Goal: Task Accomplishment & Management: Manage account settings

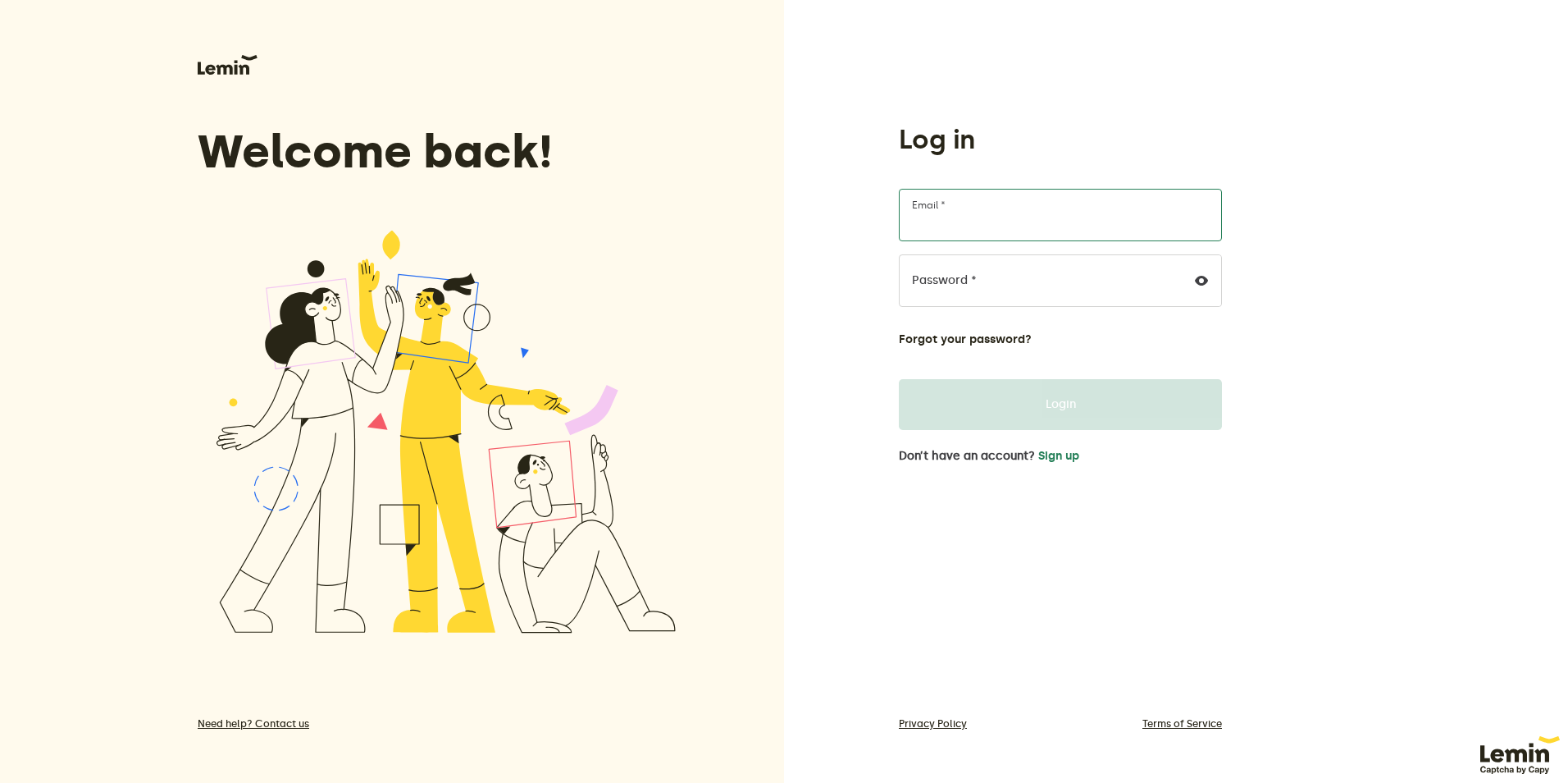
click at [1010, 220] on input "Email *" at bounding box center [1060, 215] width 323 height 53
click at [843, 298] on div "Log in Email * Password * Forgot your password? Login Don’t have an account? Si…" at bounding box center [1175, 392] width 784 height 783
click at [1052, 460] on button "Sign up" at bounding box center [1058, 455] width 41 height 13
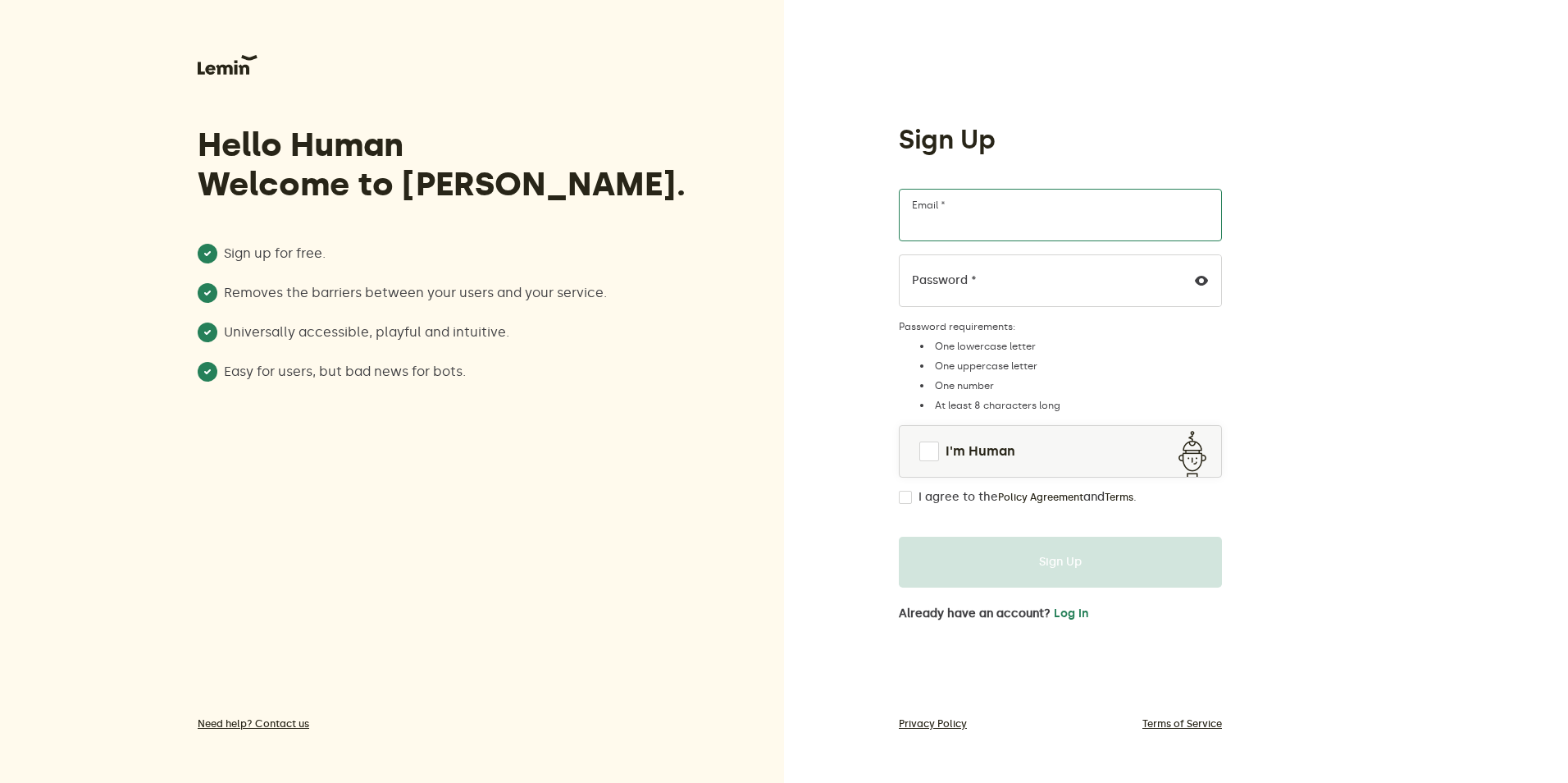
click at [1012, 206] on input "Email *" at bounding box center [1060, 215] width 323 height 53
type input "[EMAIL_ADDRESS][DOMAIN_NAME]"
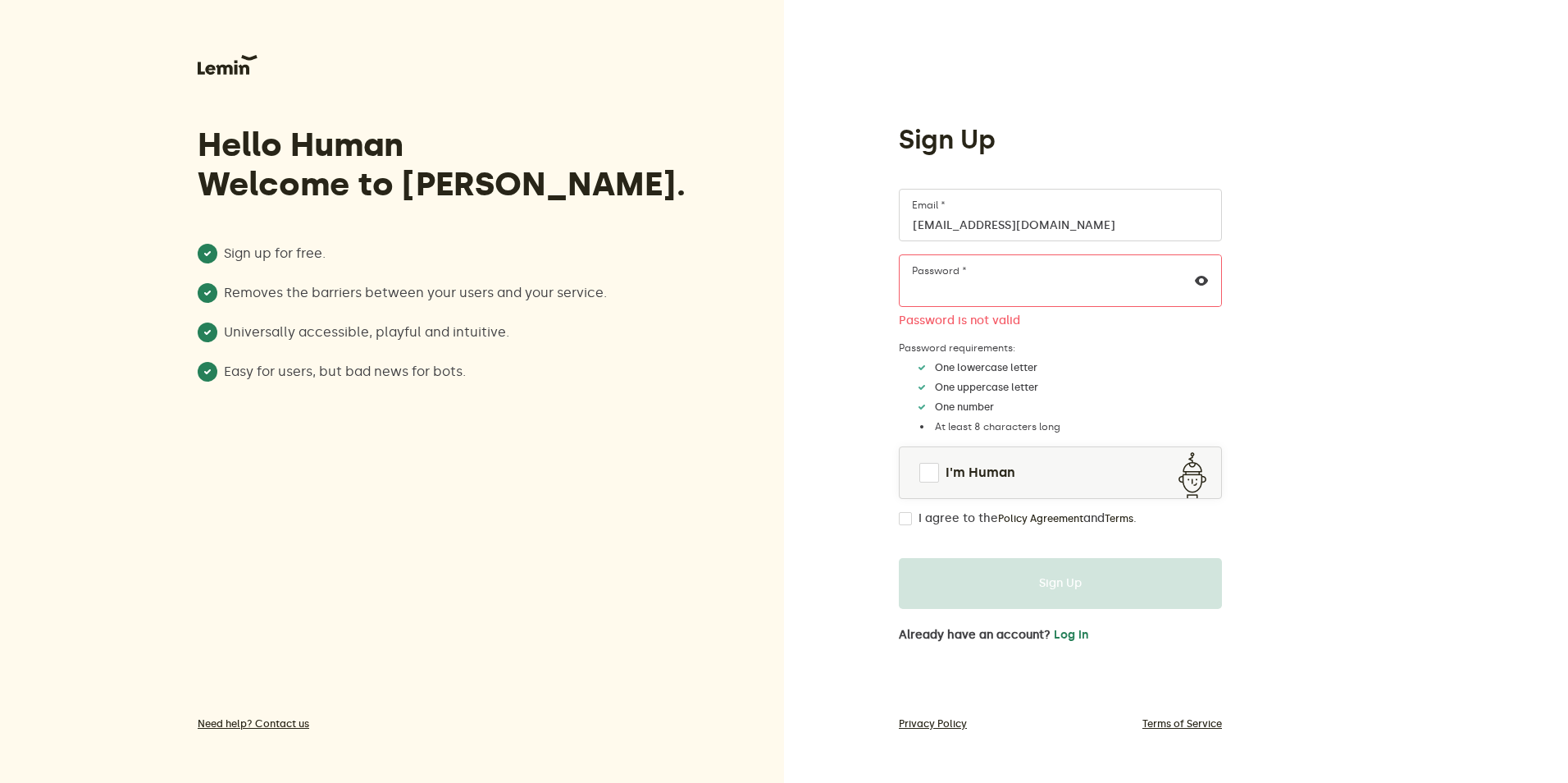
click at [849, 282] on div "Sign Up [EMAIL_ADDRESS][DOMAIN_NAME] Email * Password * Password is not valid P…" at bounding box center [1175, 392] width 784 height 783
click at [861, 284] on div "Sign Up [EMAIL_ADDRESS][DOMAIN_NAME] Email * Password * Password is not valid P…" at bounding box center [1175, 392] width 784 height 783
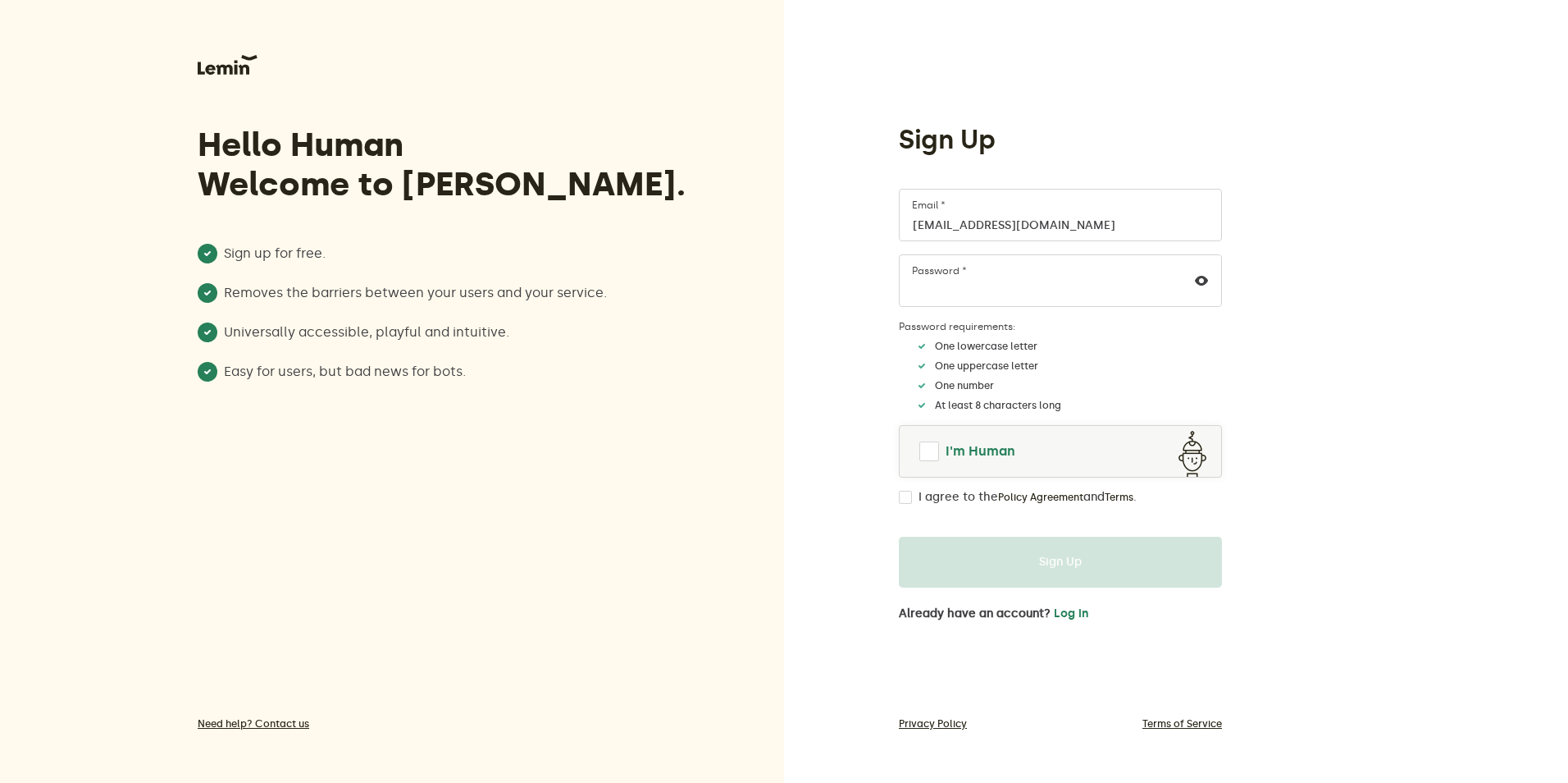
click at [915, 449] on link "I'm Human" at bounding box center [1060, 451] width 322 height 39
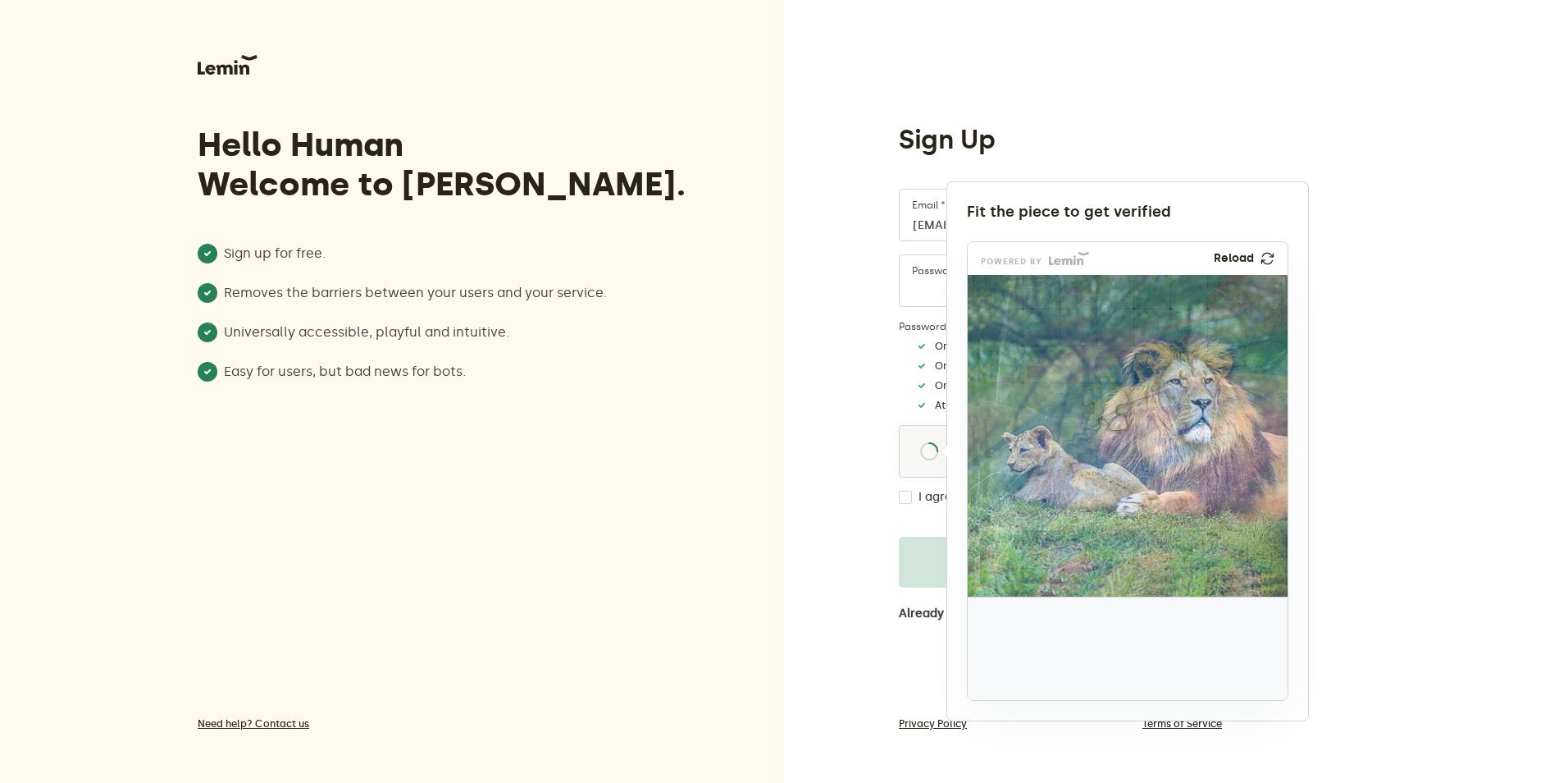
drag, startPoint x: 1033, startPoint y: 644, endPoint x: 1114, endPoint y: 404, distance: 253.3
click at [1114, 404] on img at bounding box center [996, 512] width 531 height 322
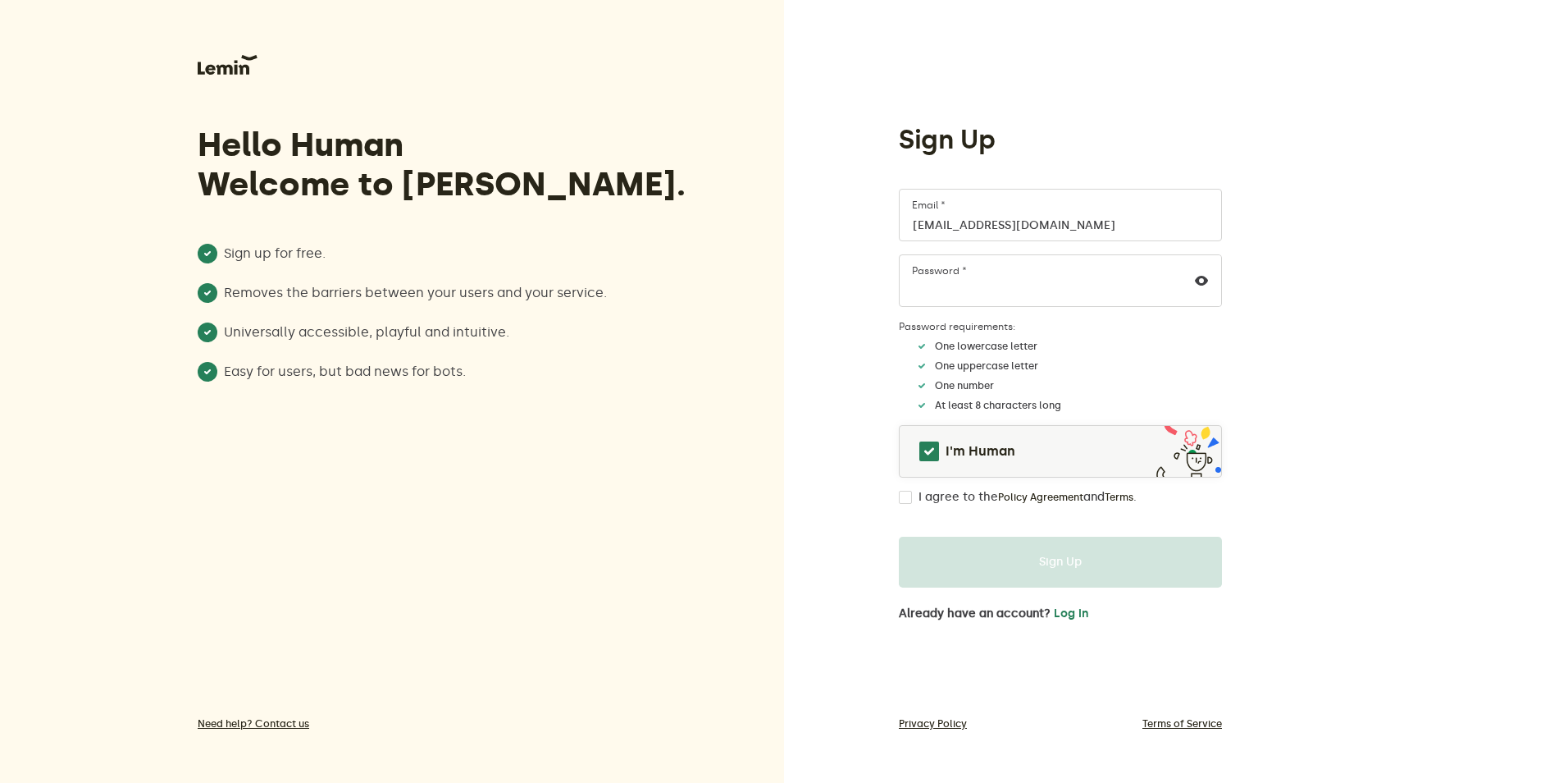
click at [910, 504] on form "[EMAIL_ADDRESS][DOMAIN_NAME] Email * Password * Password requirements: One lowe…" at bounding box center [1060, 388] width 323 height 398
click at [909, 502] on input "I agree to the Policy Agreement and Terms ." at bounding box center [904, 496] width 13 height 13
checkbox input "true"
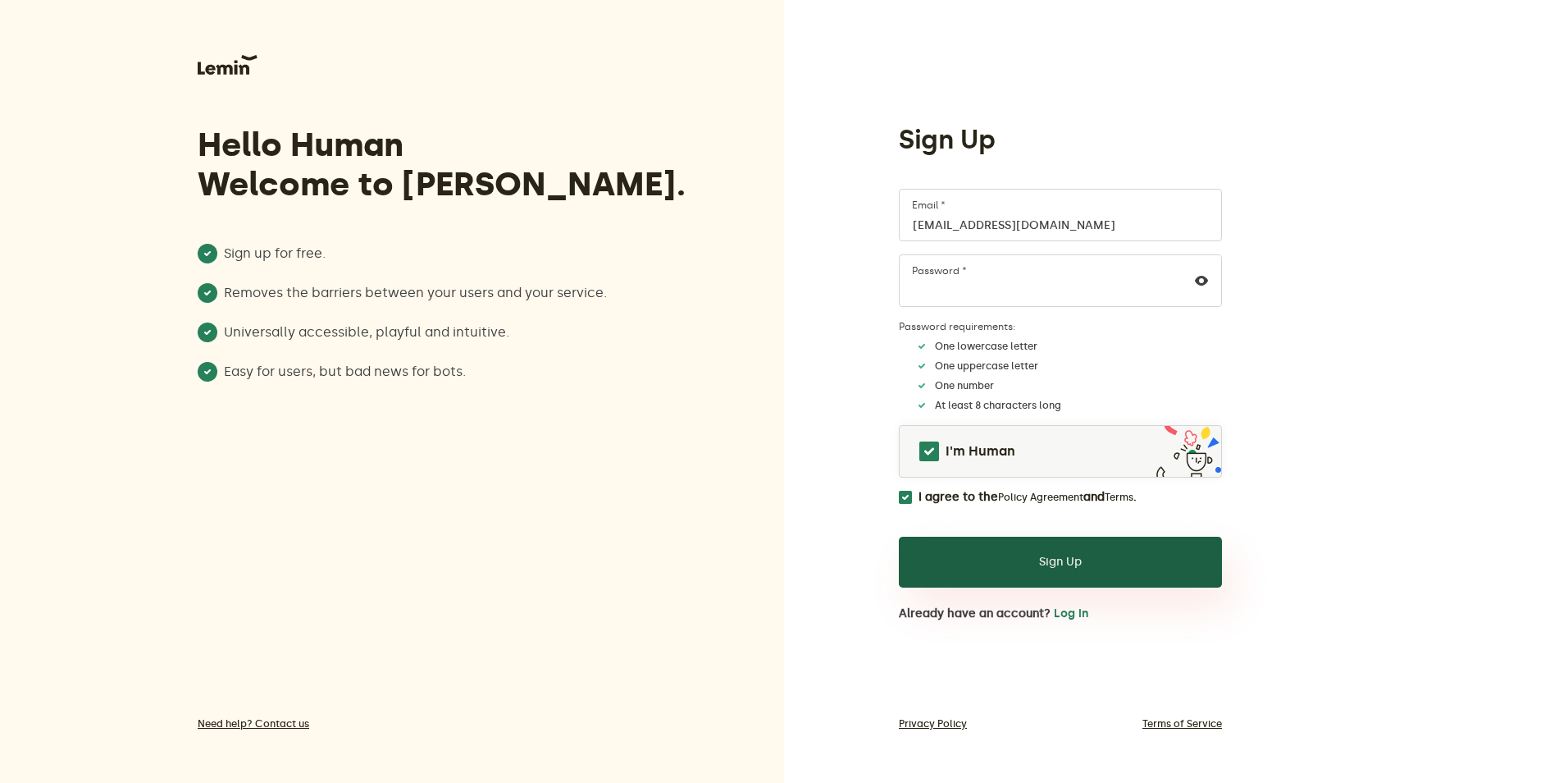
click at [1044, 561] on button "Sign Up" at bounding box center [1060, 562] width 323 height 51
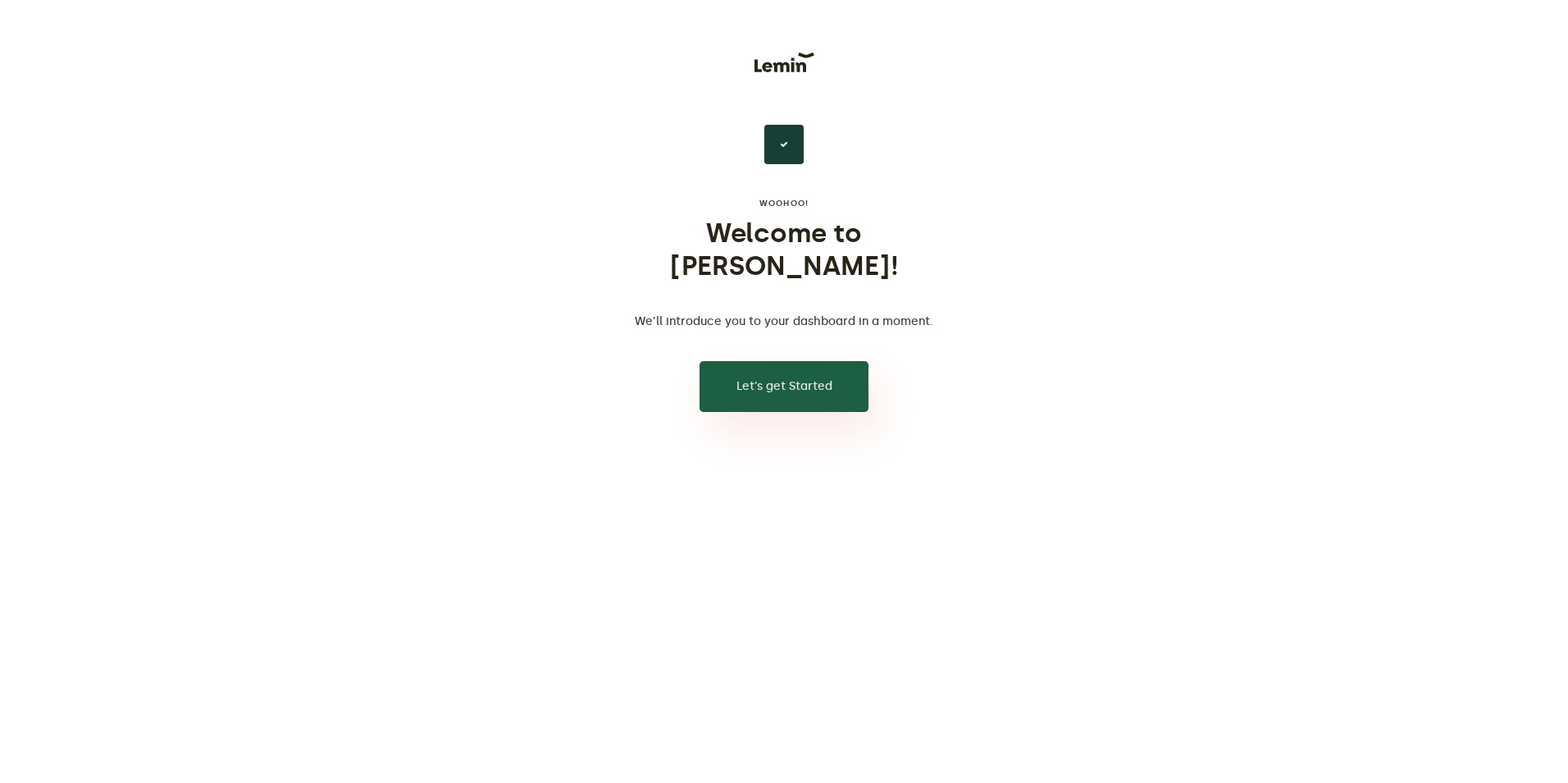
click at [807, 363] on button "Let’s get Started" at bounding box center [784, 386] width 169 height 51
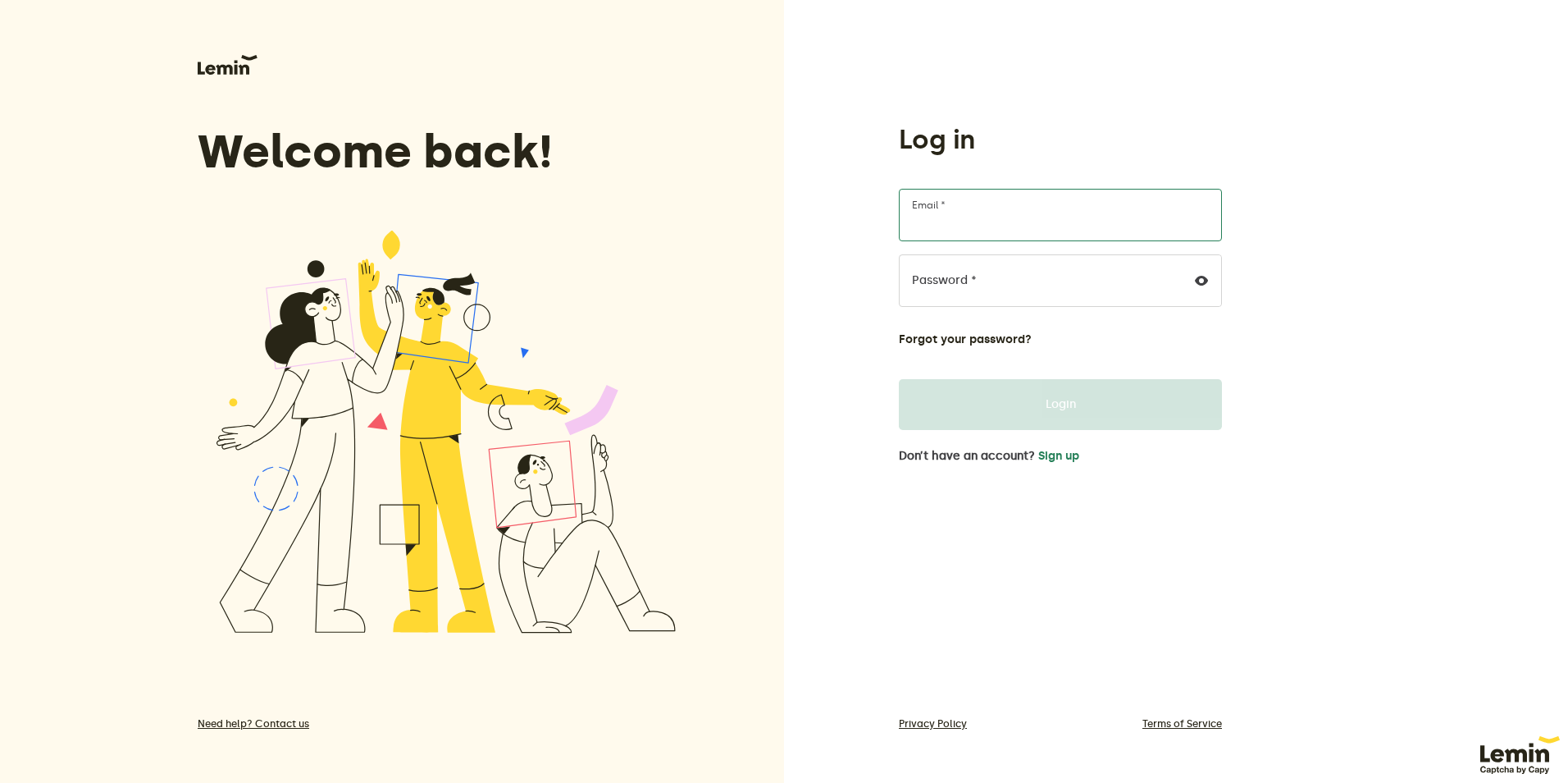
click at [1006, 214] on input "Email *" at bounding box center [1060, 215] width 323 height 53
type input "[EMAIL_ADDRESS][DOMAIN_NAME]"
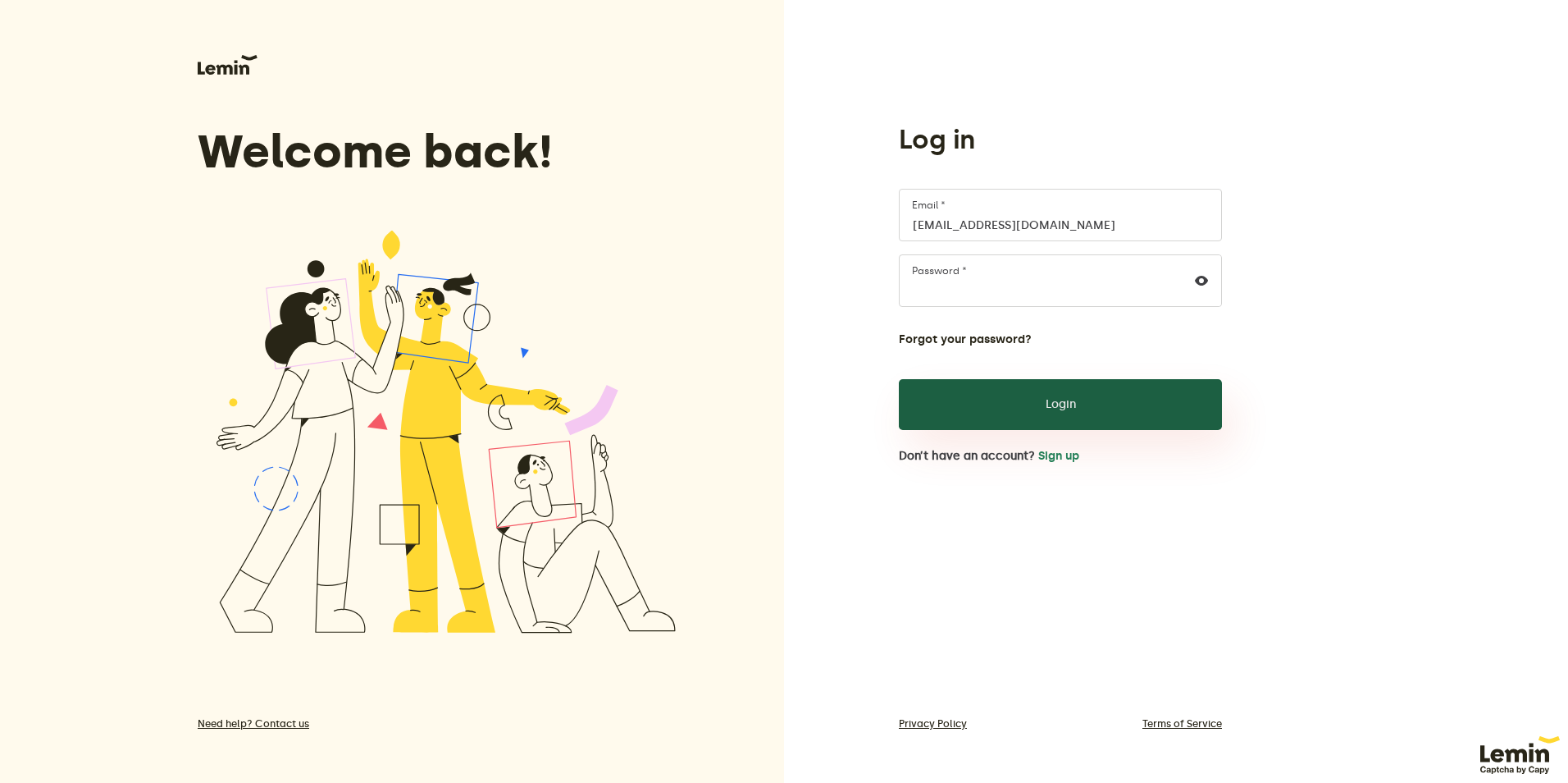
click at [1108, 409] on button "Login" at bounding box center [1060, 404] width 323 height 51
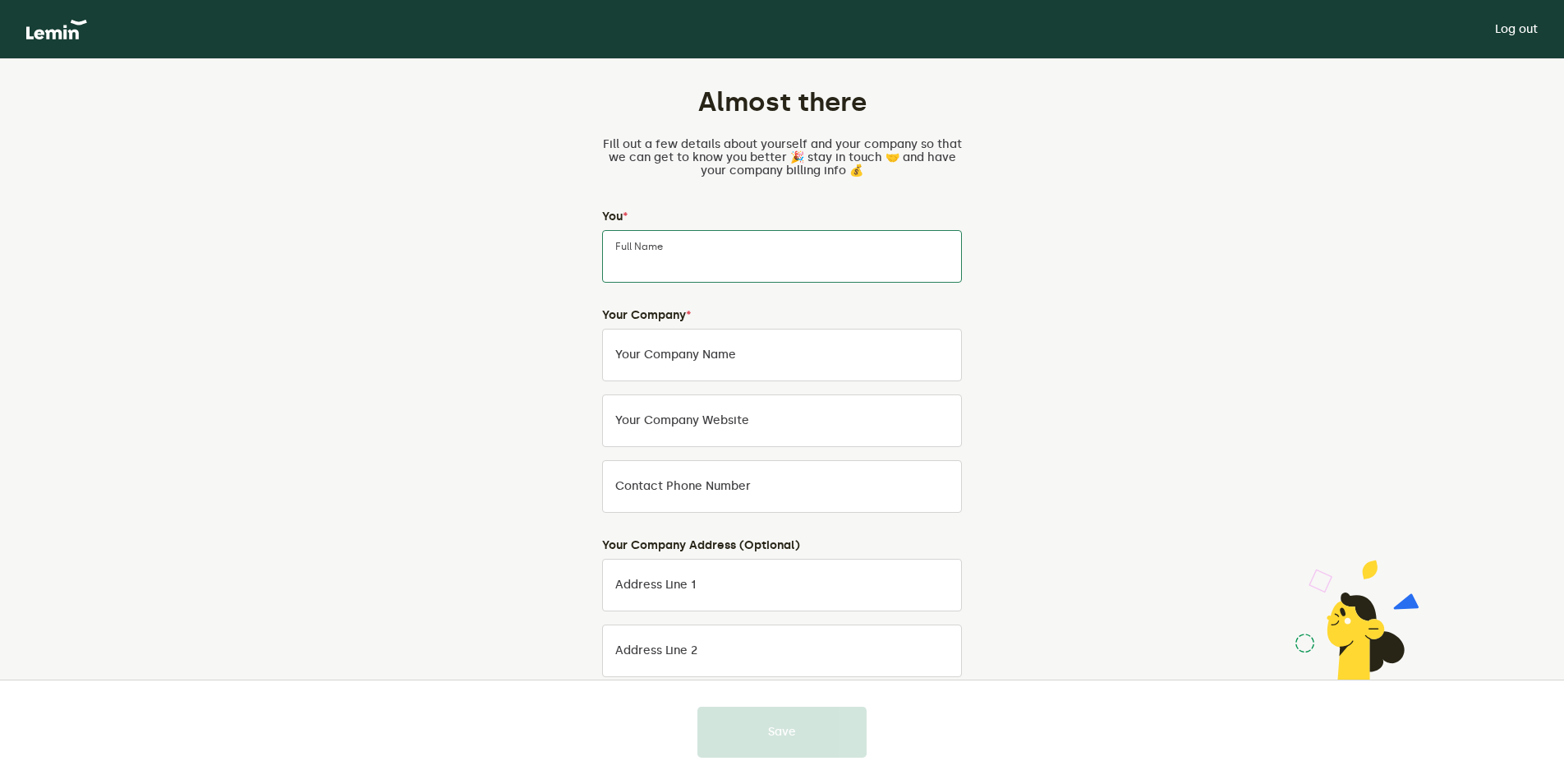
click at [722, 250] on input "Full Name" at bounding box center [782, 257] width 360 height 53
type input "Nicole Humphrey"
type input "oneforceweaponry"
type input "Maine"
click at [741, 360] on input "Your Company Name" at bounding box center [782, 355] width 360 height 53
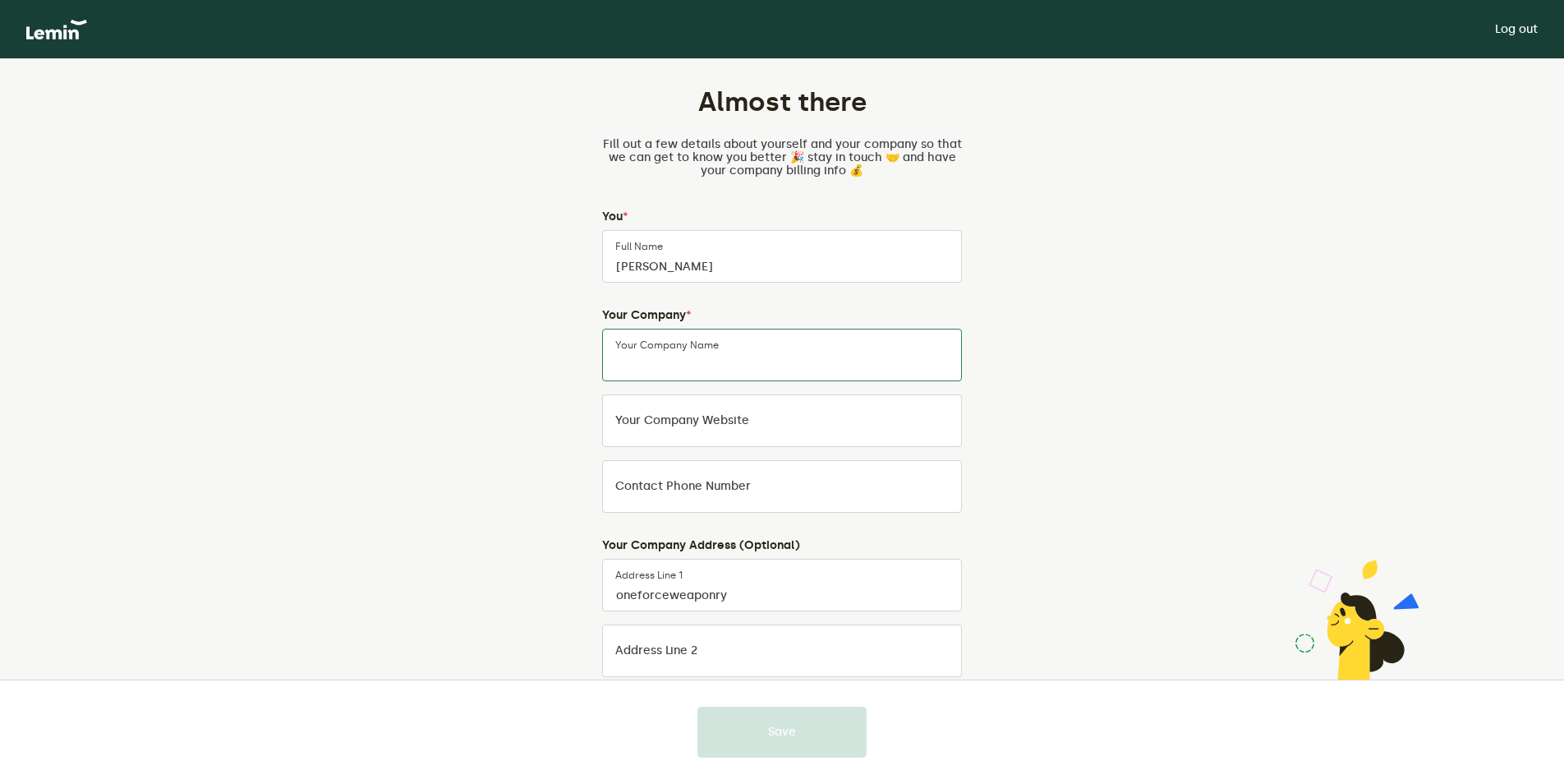
type input "Humphrey's BBQ, Inc."
type input "2077932598"
type input "west newfield"
type input "04095"
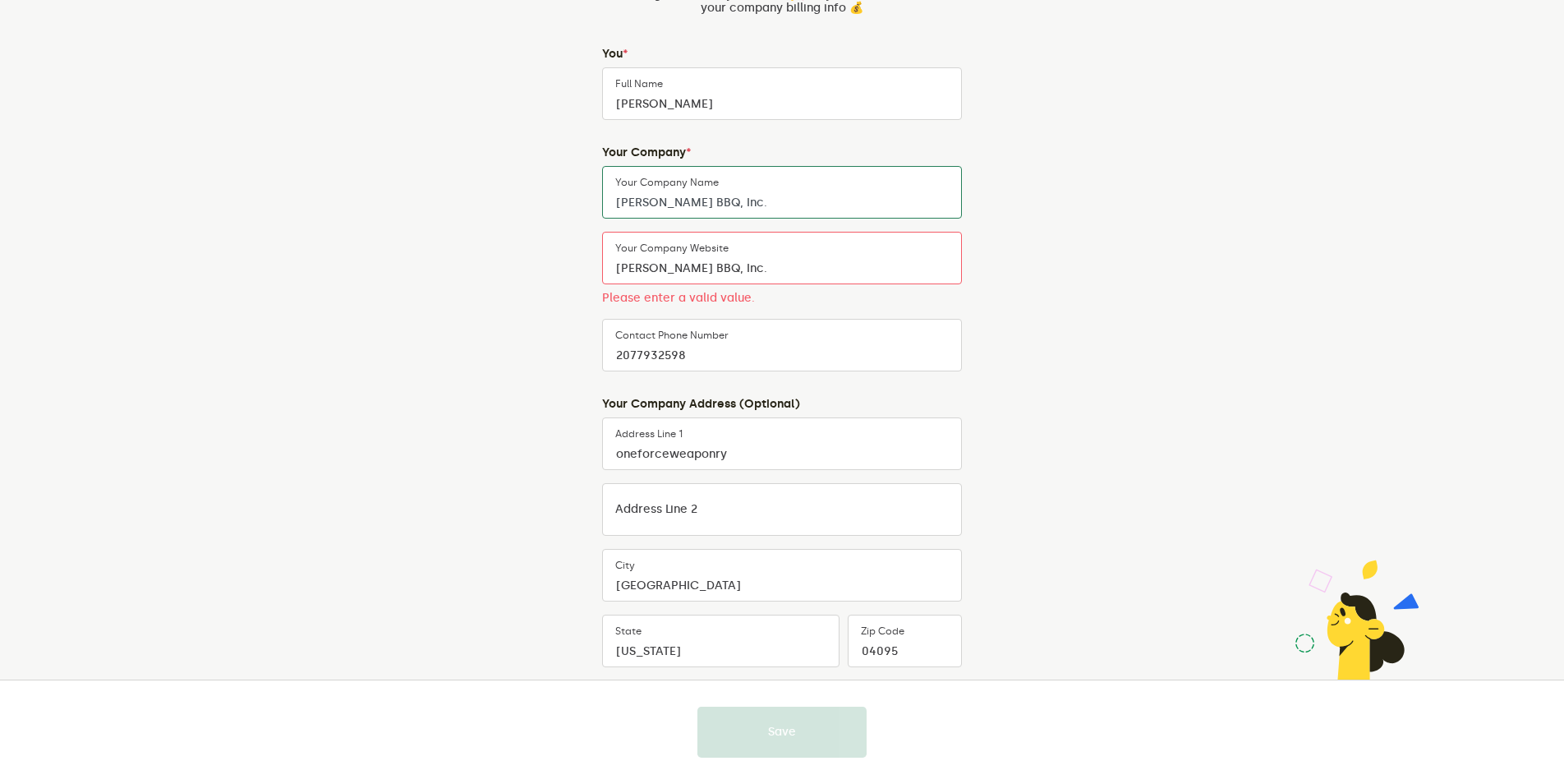
scroll to position [164, 0]
drag, startPoint x: 751, startPoint y: 263, endPoint x: 580, endPoint y: 270, distance: 171.1
click at [580, 270] on div "Almost there Fill out a few details about yourself and your company so that we …" at bounding box center [782, 398] width 769 height 1006
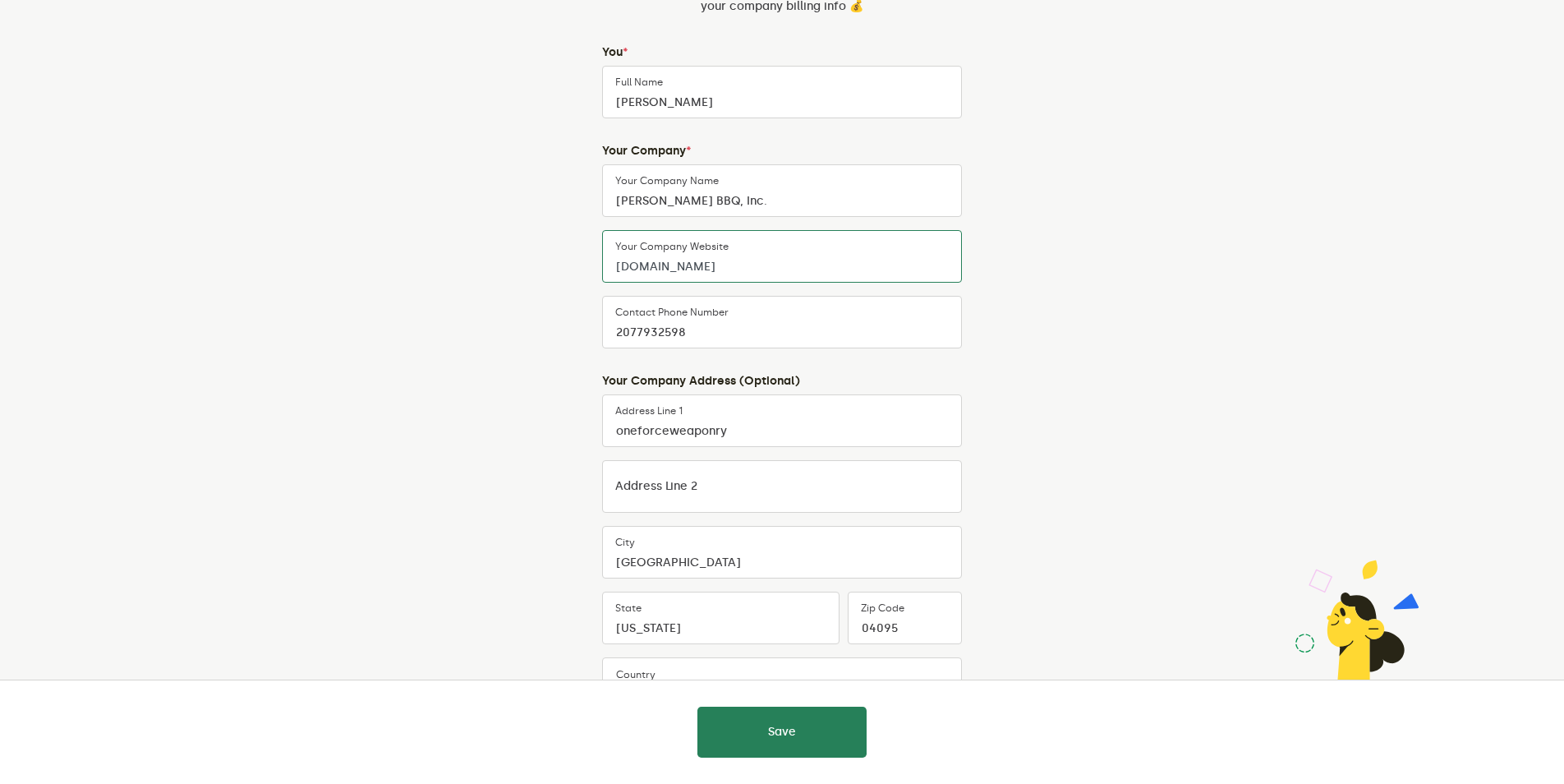
type input "www.Humphreysbbq.com"
drag, startPoint x: 743, startPoint y: 431, endPoint x: 613, endPoint y: 420, distance: 130.5
click at [613, 420] on input "oneforceweaponry" at bounding box center [782, 421] width 360 height 53
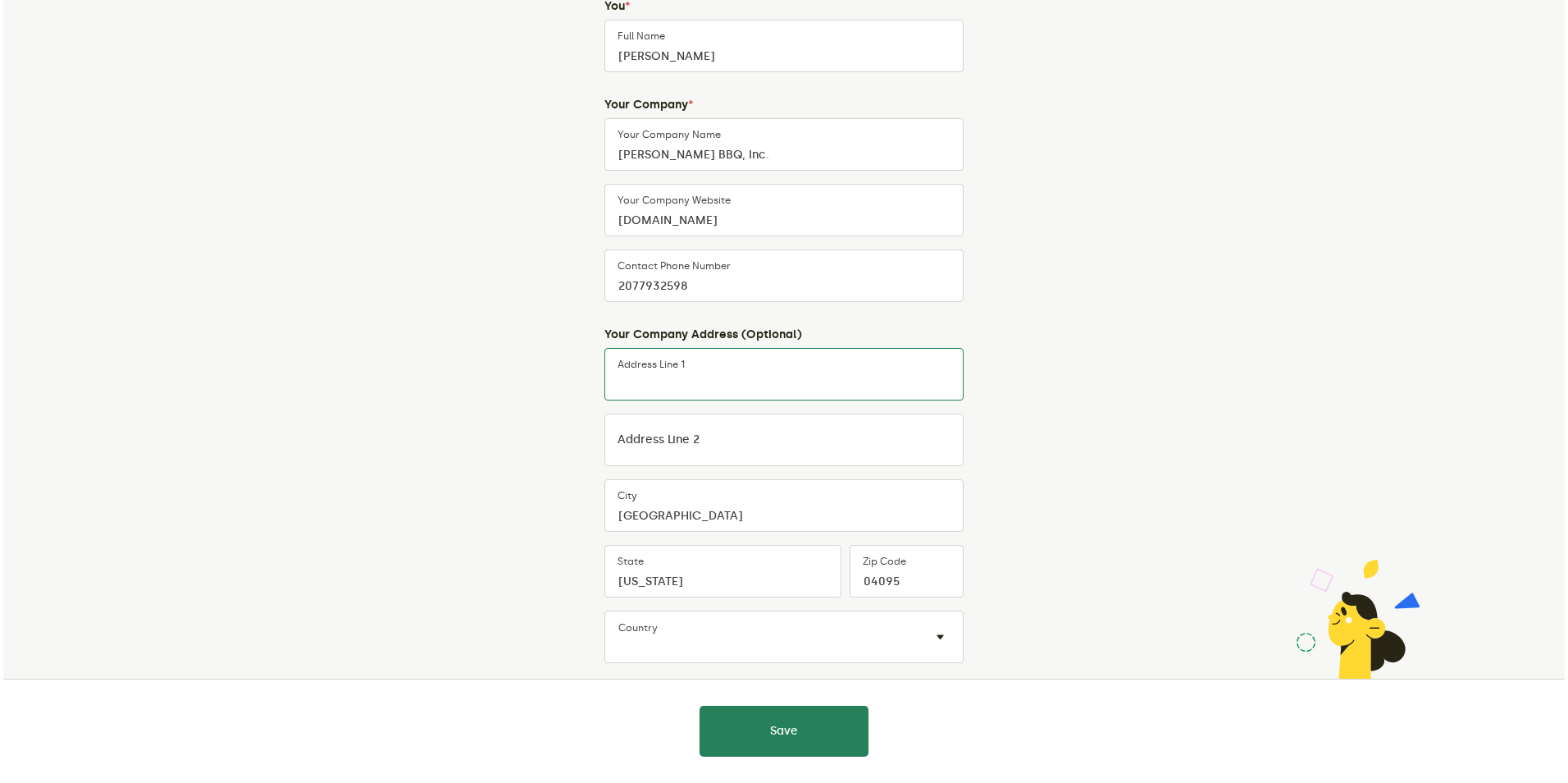
scroll to position [260, 0]
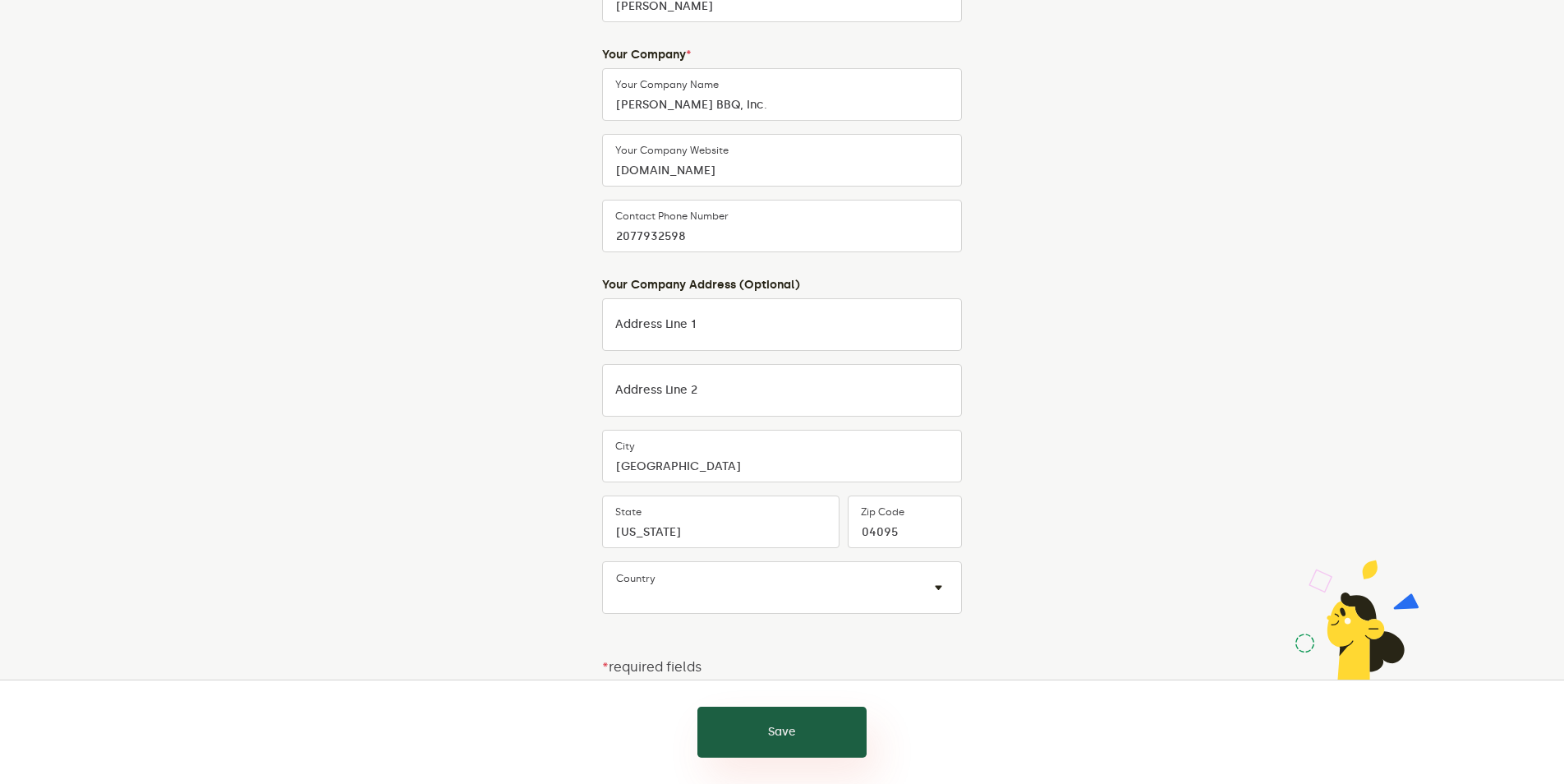
click at [818, 726] on button "Save" at bounding box center [782, 732] width 170 height 51
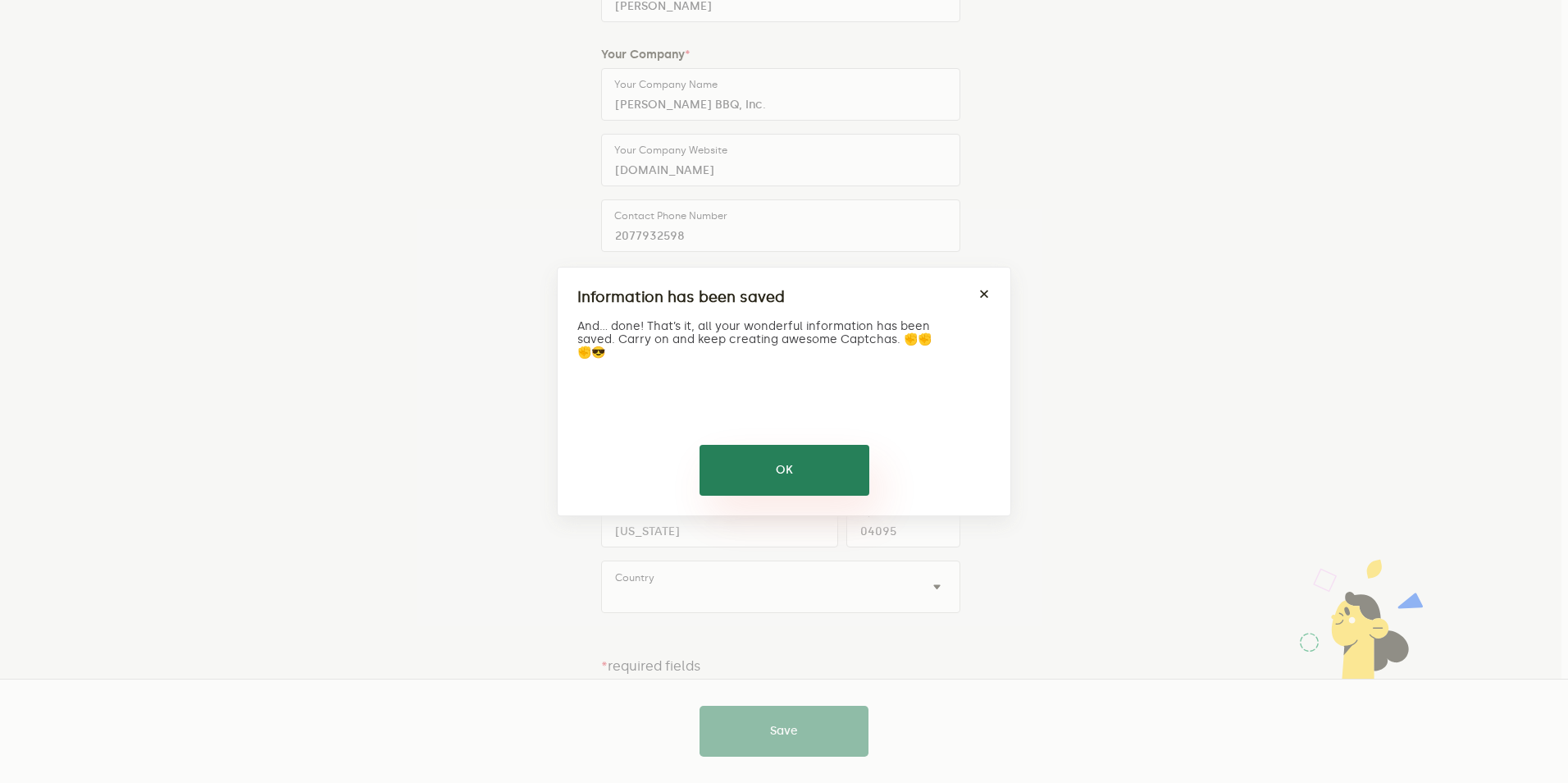
click at [794, 472] on button "OK" at bounding box center [784, 470] width 170 height 51
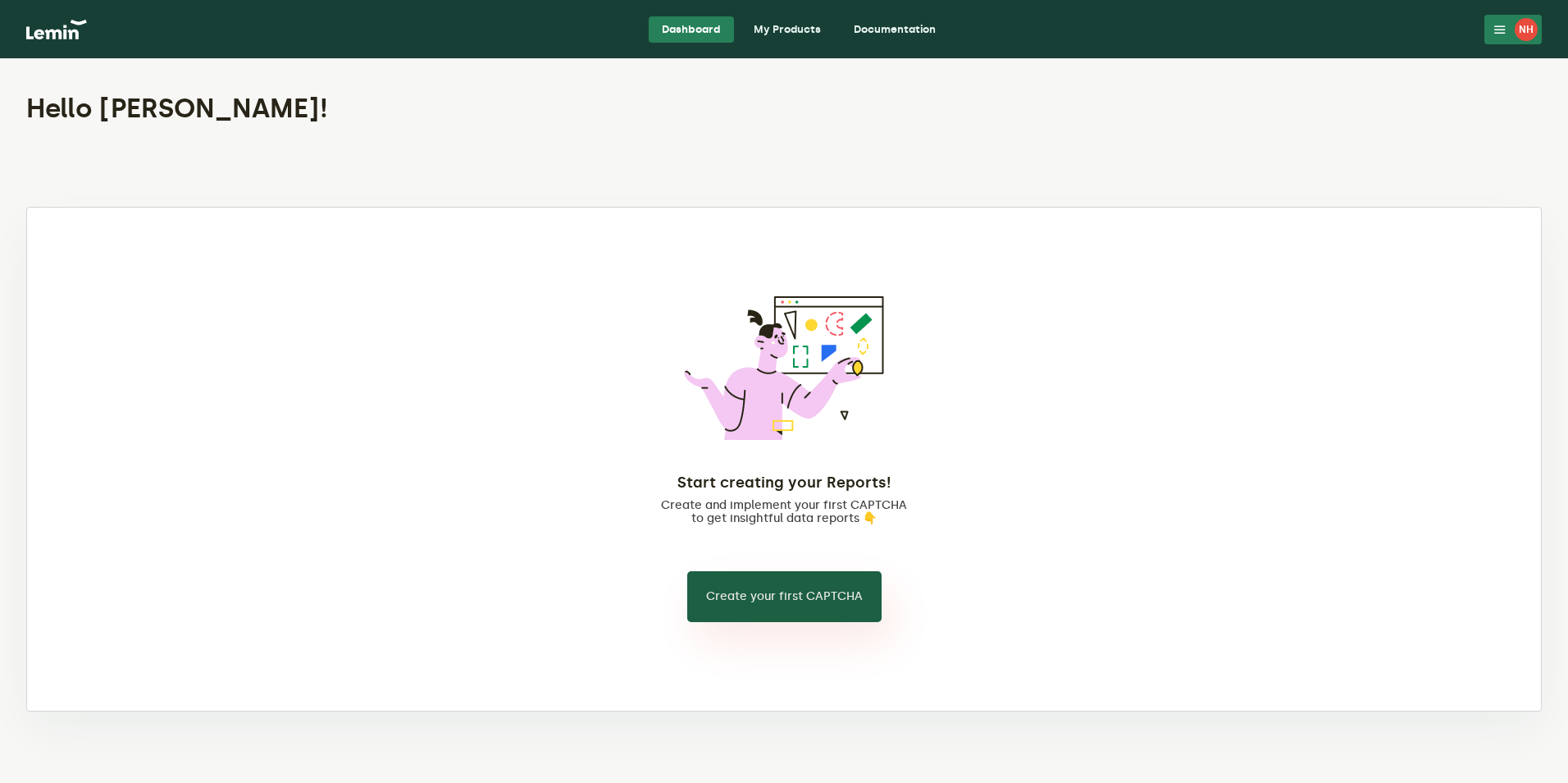
click at [807, 602] on button "Create your first CAPTCHA" at bounding box center [784, 597] width 194 height 51
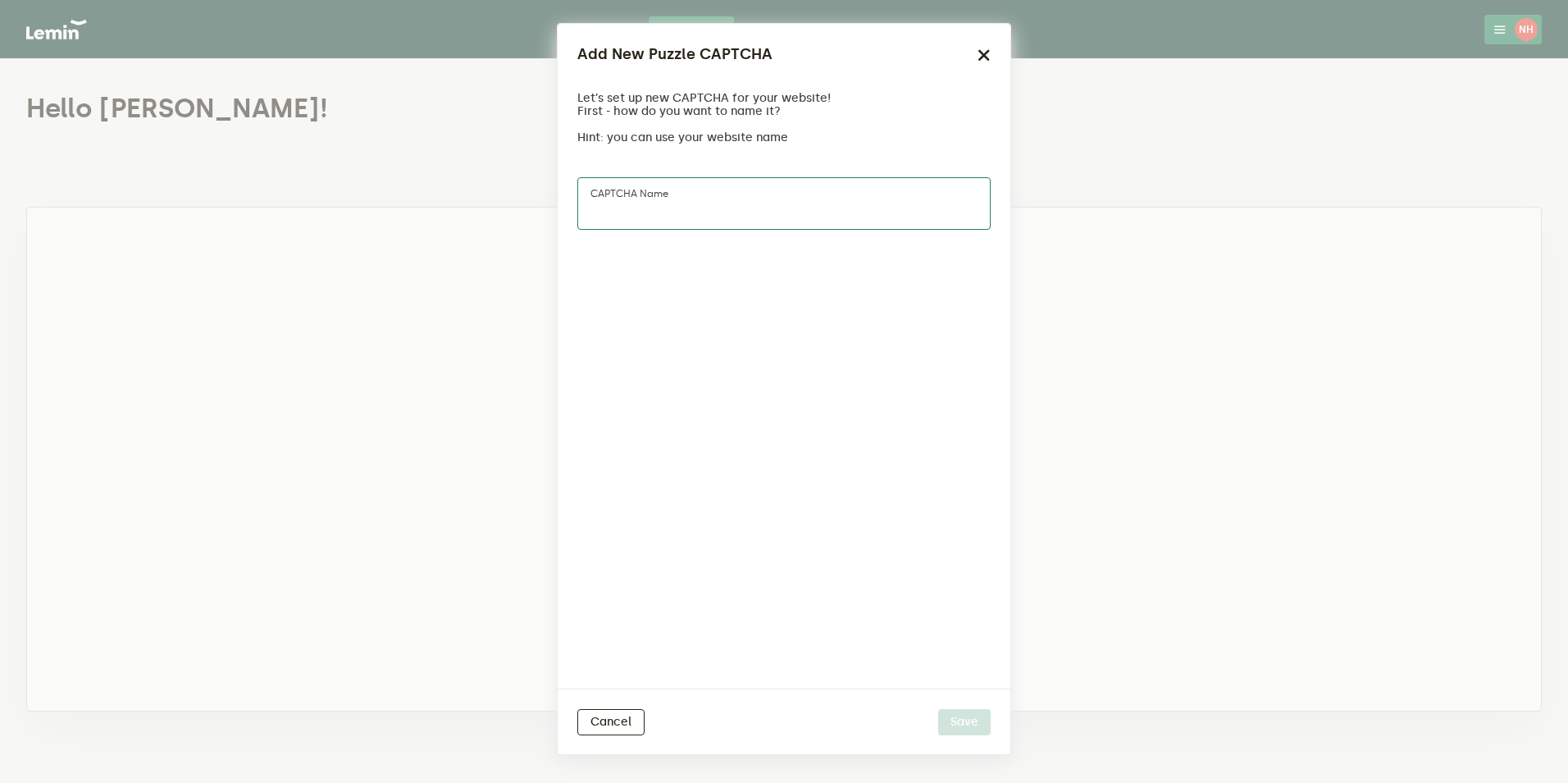
drag, startPoint x: 699, startPoint y: 197, endPoint x: 671, endPoint y: 204, distance: 28.9
click at [671, 204] on input "CAPTCHA name" at bounding box center [784, 203] width 413 height 53
type input "Humphrey's BBQ"
click at [968, 724] on button "Save" at bounding box center [965, 722] width 53 height 26
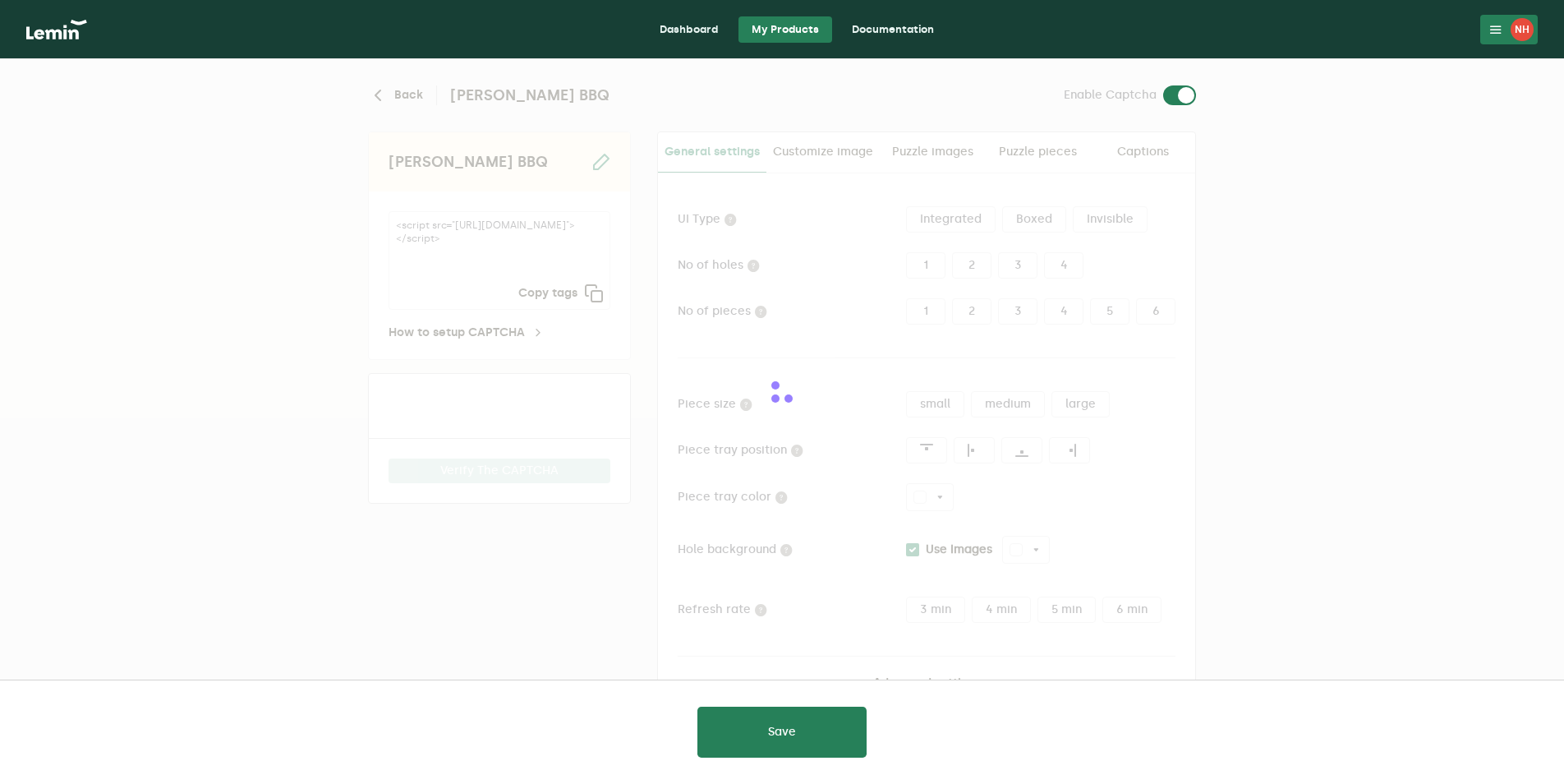
type input "white"
checkbox input "true"
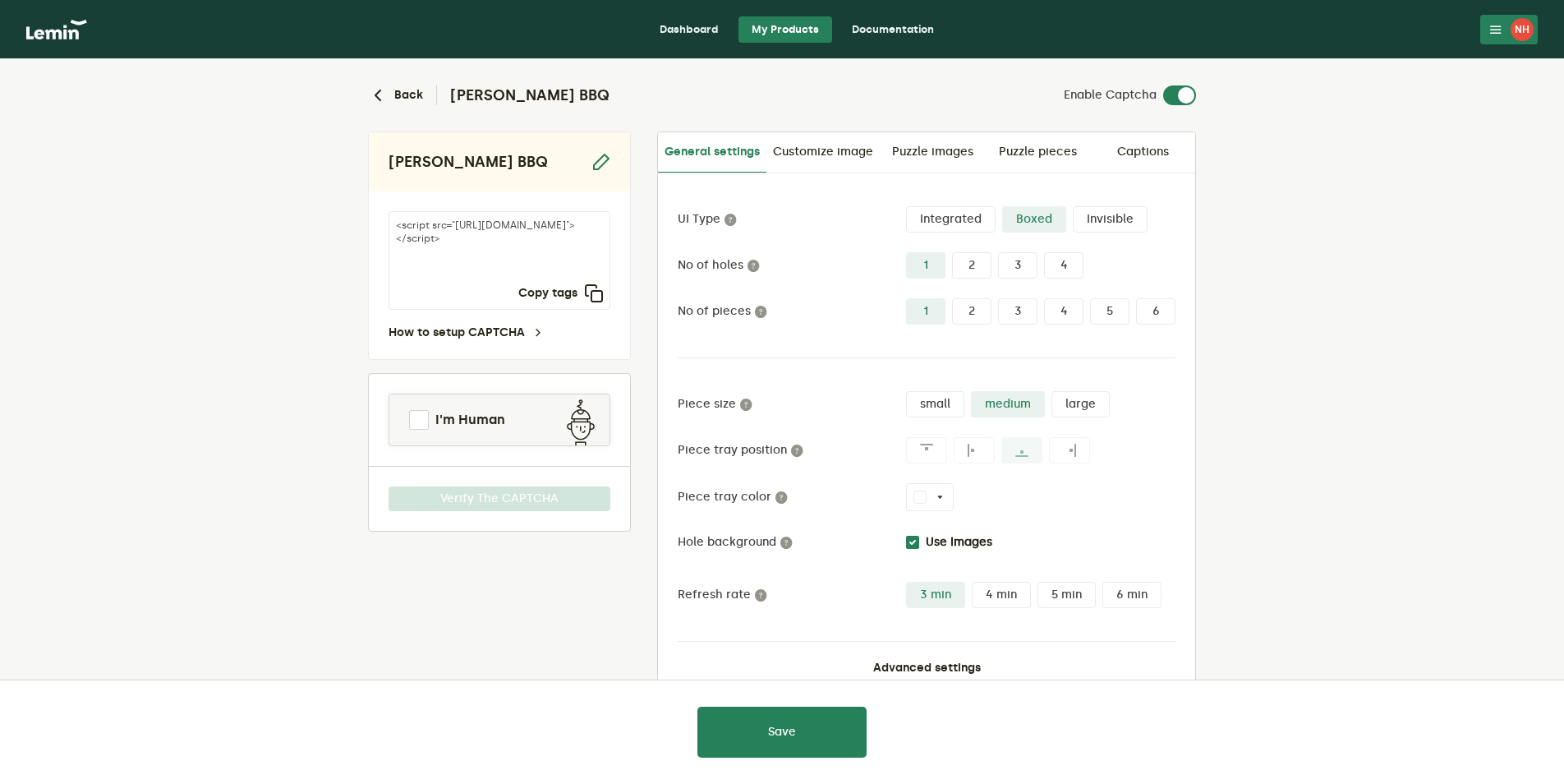
drag, startPoint x: 448, startPoint y: 279, endPoint x: 390, endPoint y: 221, distance: 82.0
click at [390, 221] on textarea "<script src="https://api.leminnow.com/captcha/v1/cropped/CROPPED_180993c_558593…" at bounding box center [499, 261] width 222 height 99
click at [534, 331] on icon at bounding box center [538, 332] width 13 height 13
click at [1230, 353] on lemin-captcha-form "Back Humphrey's BBQ Enable Captcha Humphrey's BBQ <script src="https://api.lemi…" at bounding box center [782, 442] width 1564 height 767
drag, startPoint x: 551, startPoint y: 263, endPoint x: 453, endPoint y: 253, distance: 98.5
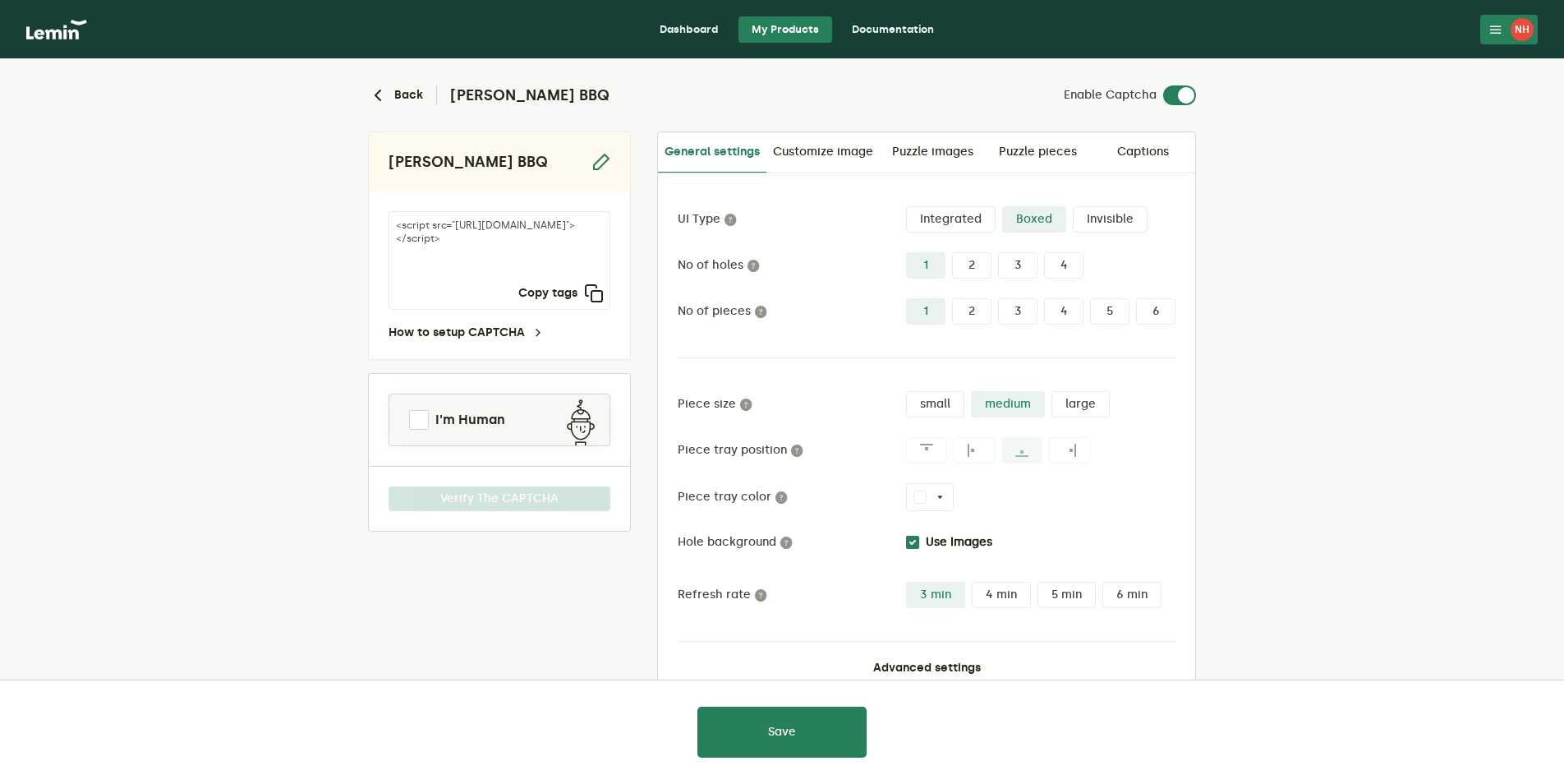
click at [453, 253] on textarea "<script src="https://api.leminnow.com/captcha/v1/cropped/CROPPED_180993c_558593…" at bounding box center [499, 261] width 222 height 99
click at [1494, 23] on icon at bounding box center [1496, 29] width 13 height 13
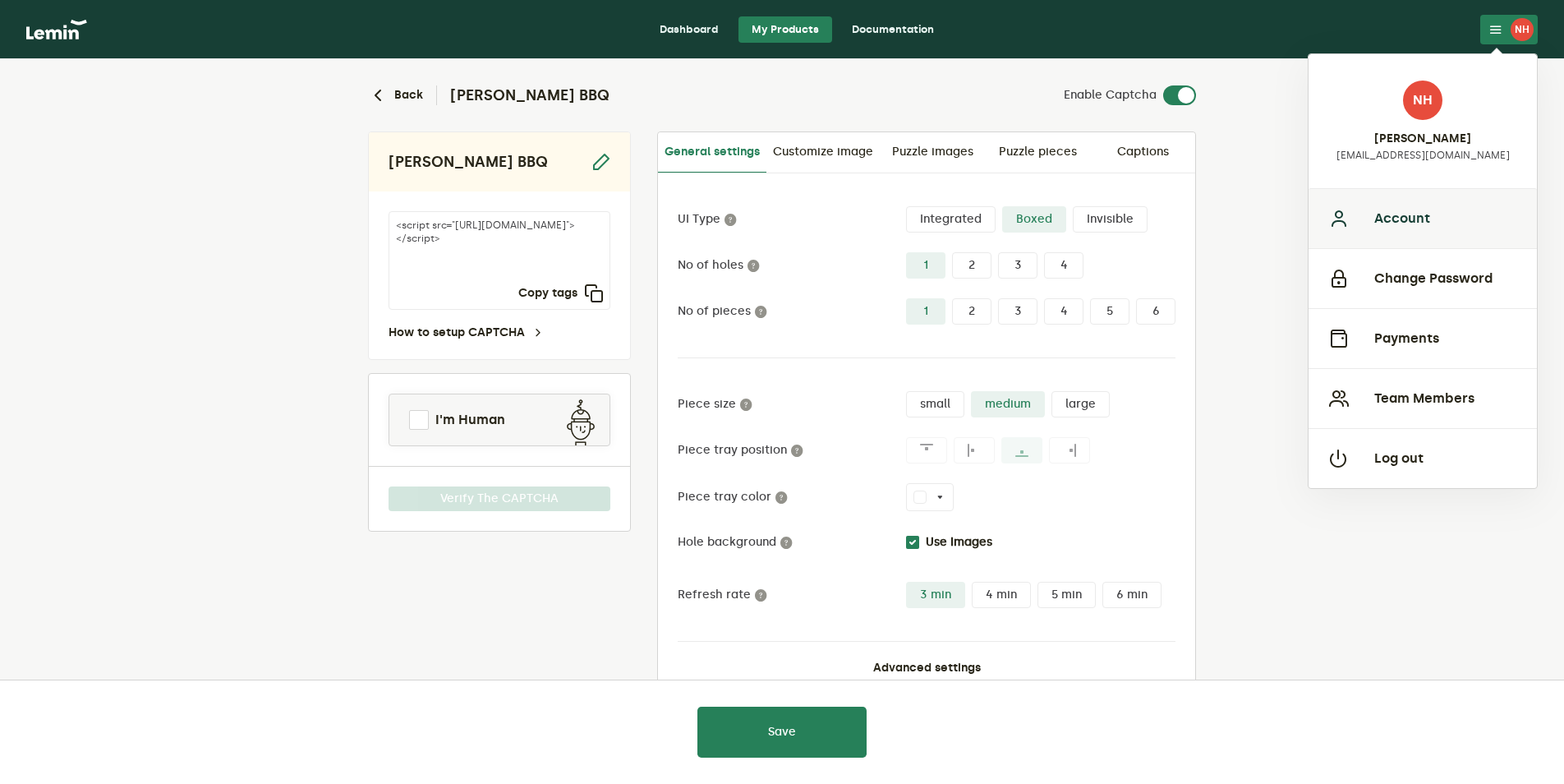
click at [1433, 223] on button "Account" at bounding box center [1423, 218] width 228 height 60
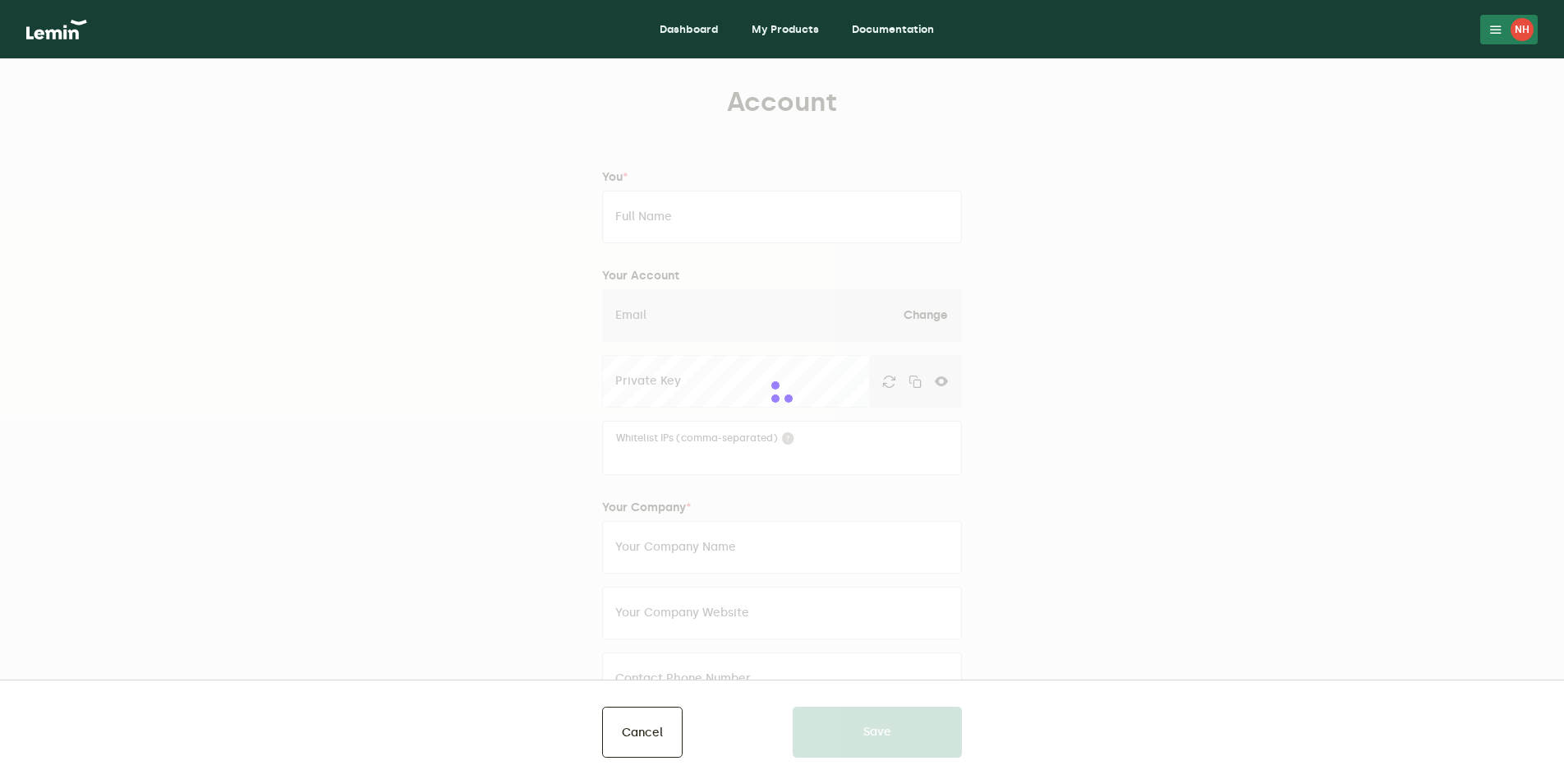
type input "Nicole Humphrey"
type input "[EMAIL_ADDRESS][DOMAIN_NAME]"
type input "Humphrey's BBQ, Inc."
type input "www.Humphreysbbq.com"
type input "2077932598"
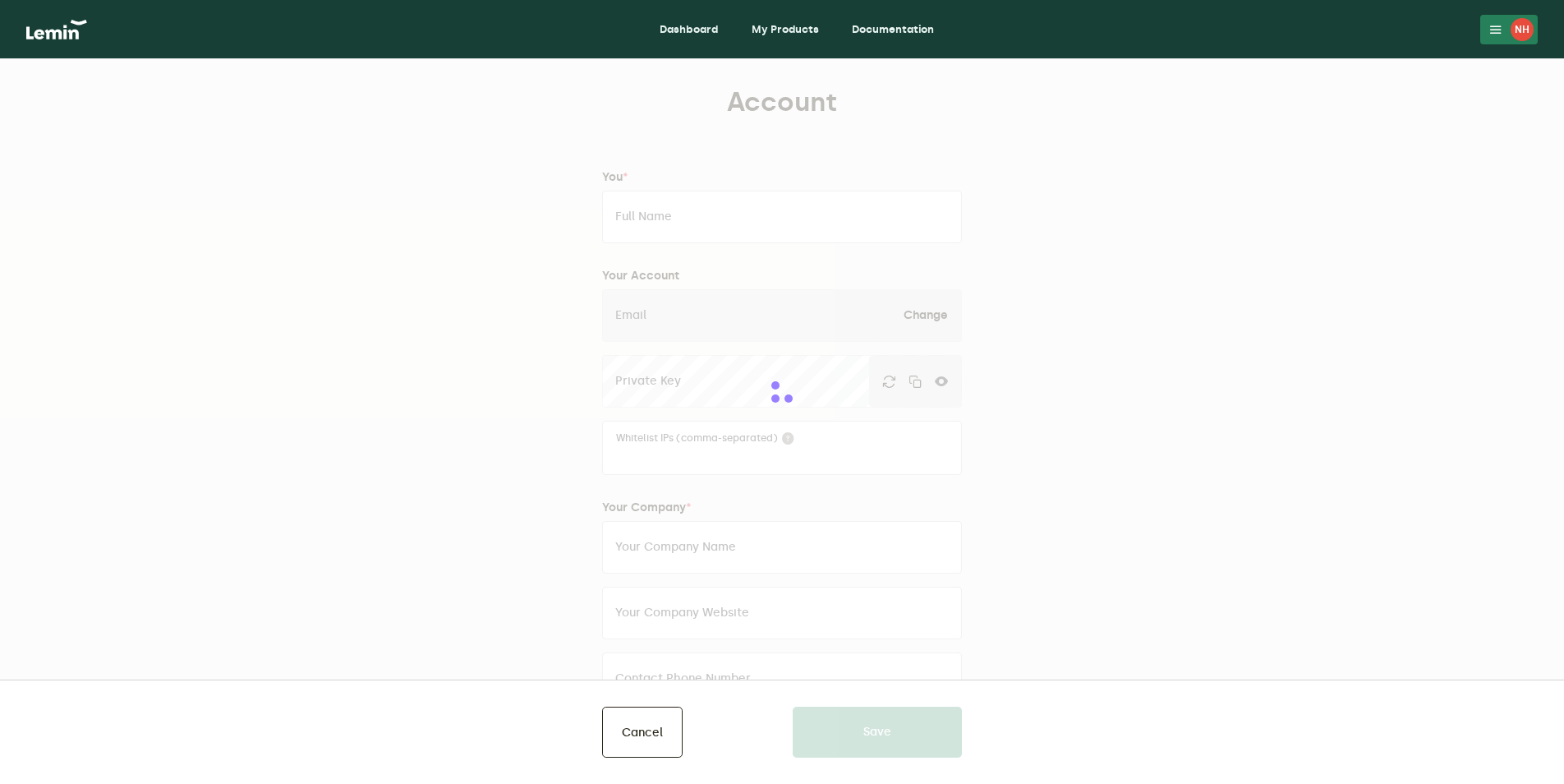
type input "west newfield"
type input "Maine"
type input "04095"
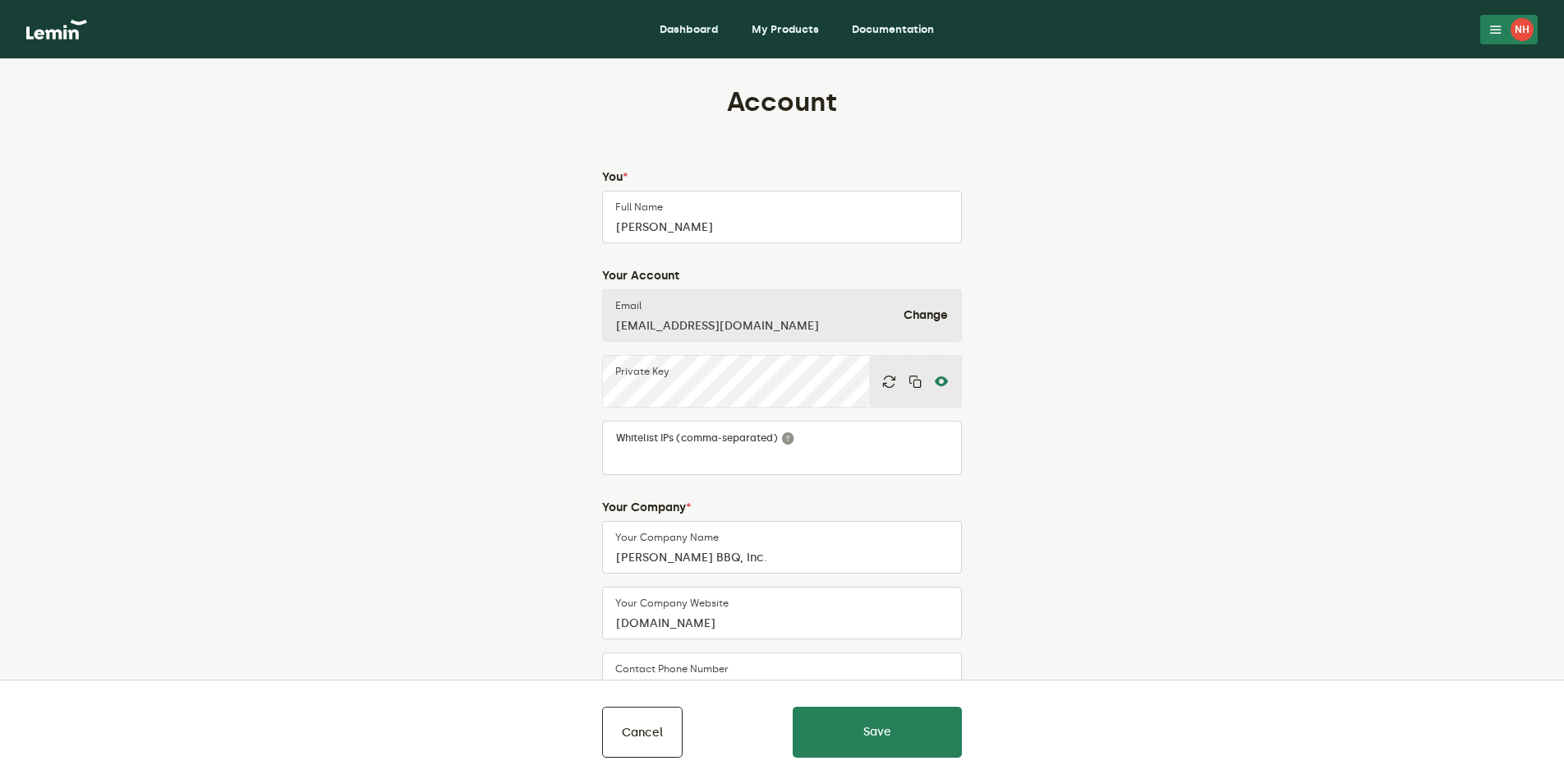
click at [941, 383] on icon at bounding box center [941, 381] width 13 height 13
click at [570, 391] on lemin-edit-profile "Account You * Nicole Humphrey Full Name Your Account info@humphreysbbq.com Emai…" at bounding box center [782, 654] width 742 height 1139
click at [1254, 285] on lemin-index "Account You * Nicole Humphrey Full Name Your Account info@humphreysbbq.com Emai…" at bounding box center [782, 695] width 1564 height 1272
click at [1499, 34] on icon at bounding box center [1496, 29] width 13 height 13
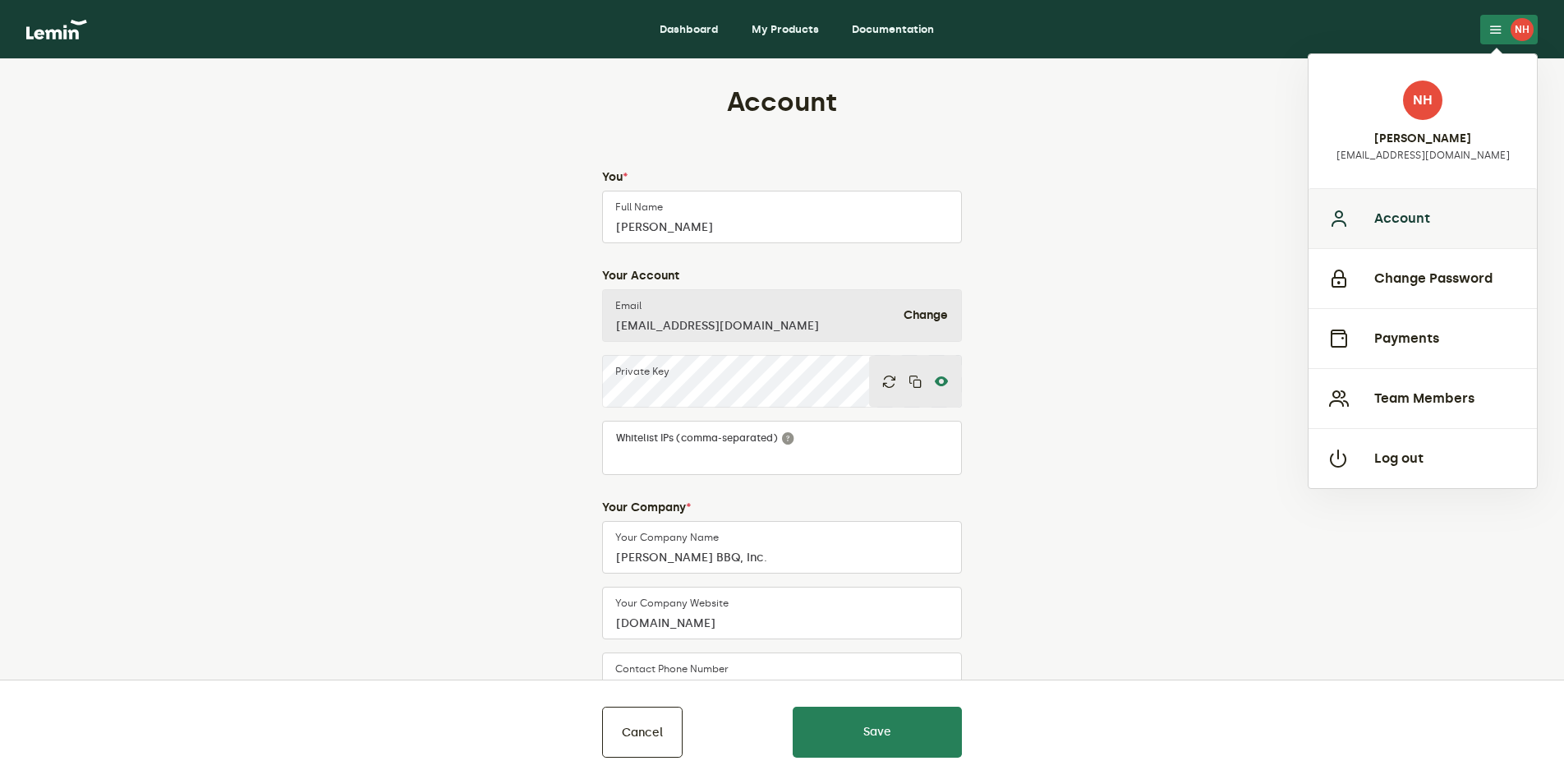
click at [1422, 233] on button "Account" at bounding box center [1423, 218] width 228 height 60
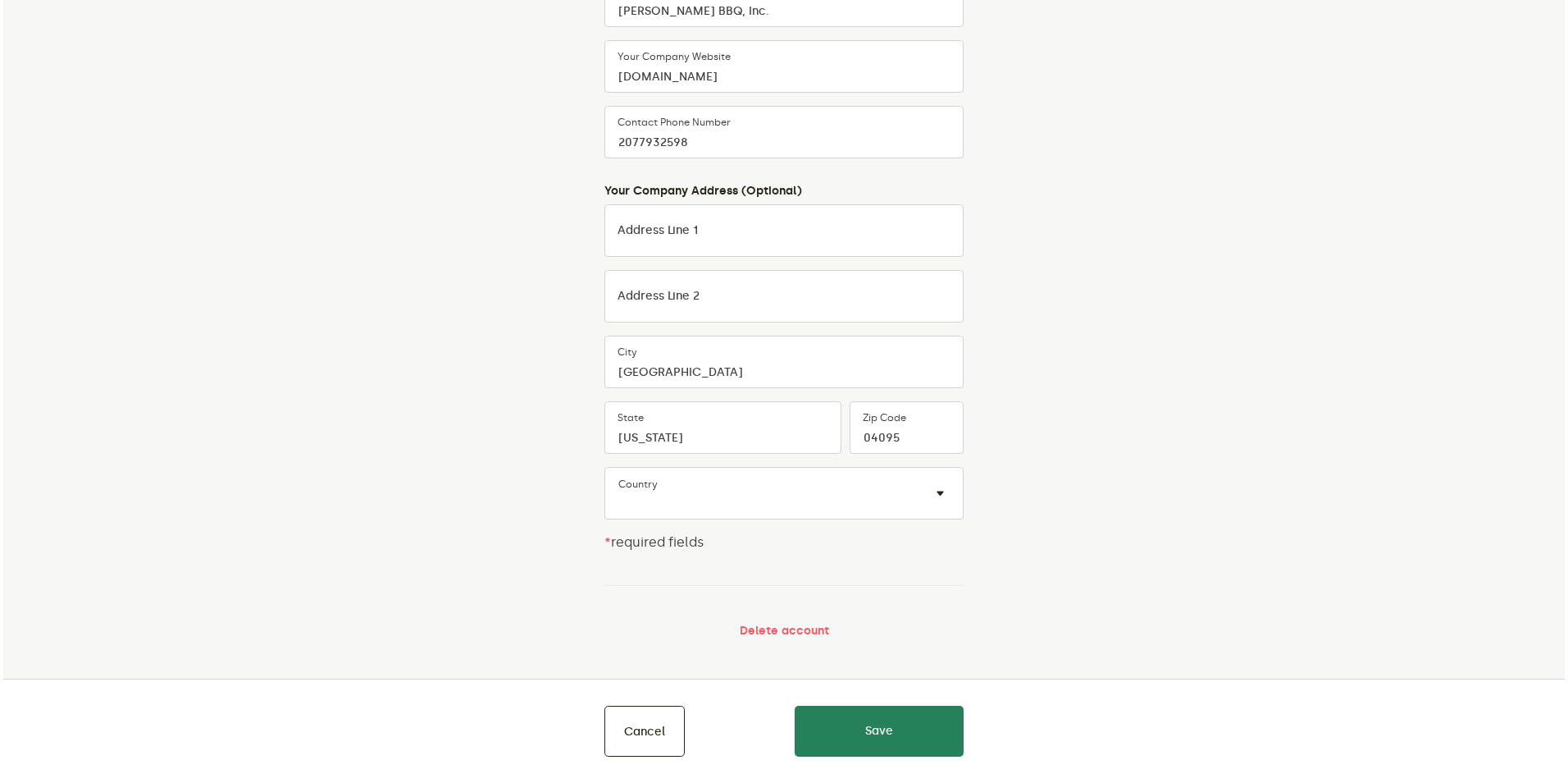
scroll to position [547, 0]
click at [783, 626] on button "Delete account" at bounding box center [781, 629] width 89 height 13
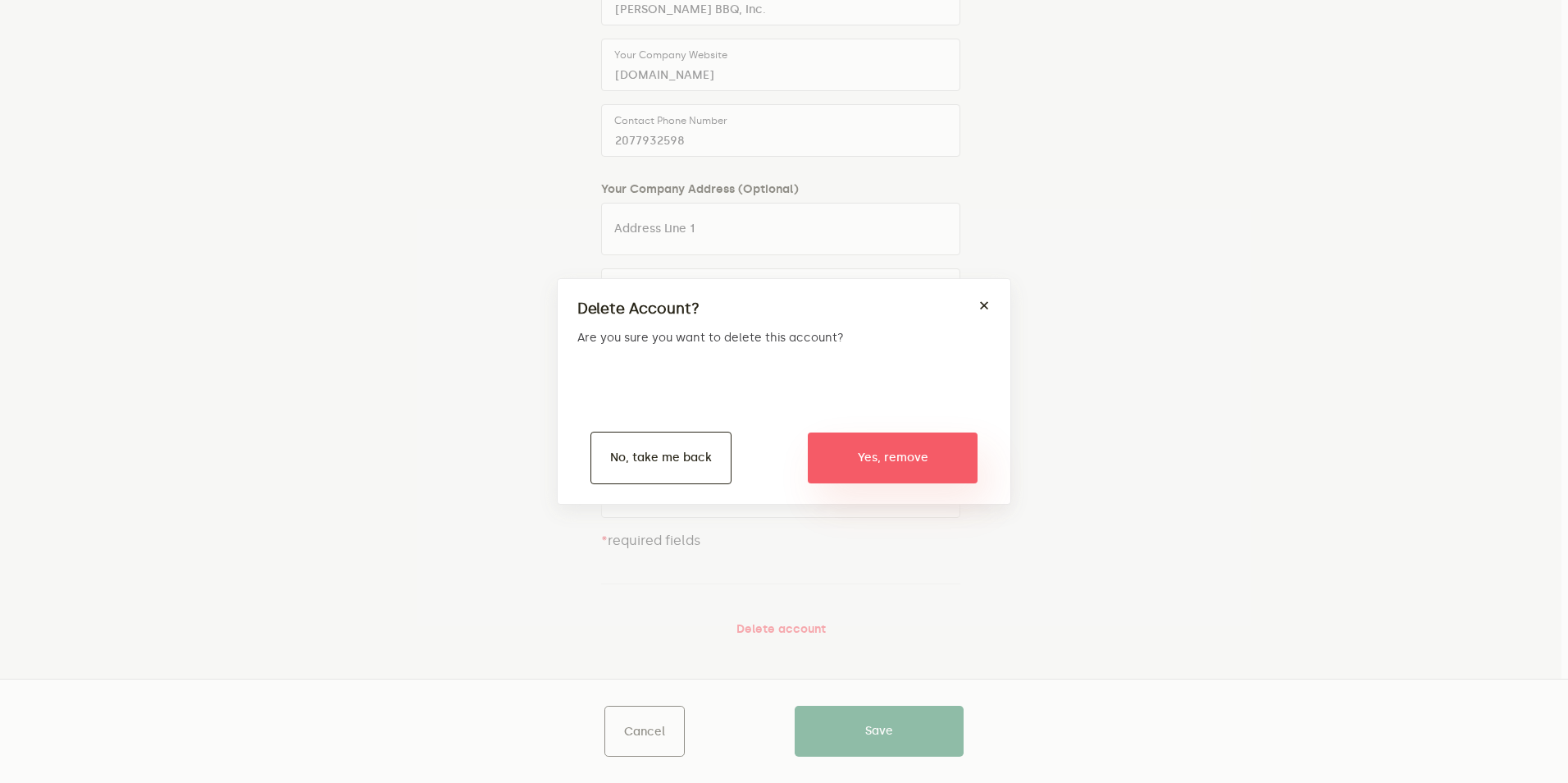
click at [906, 450] on button "Yes, remove" at bounding box center [892, 458] width 170 height 51
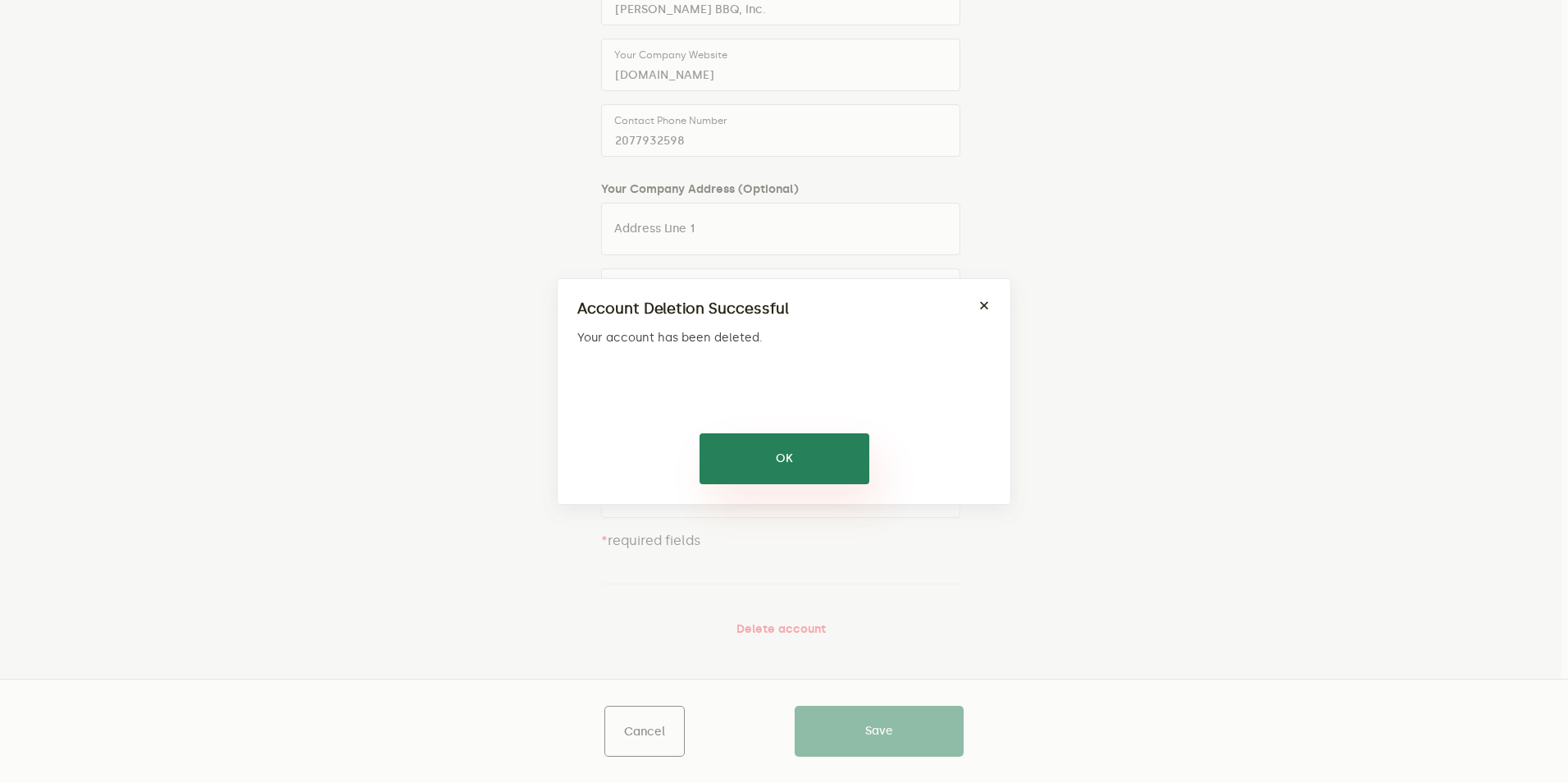
click at [829, 449] on button "OK" at bounding box center [784, 459] width 170 height 51
